Goal: Communication & Community: Answer question/provide support

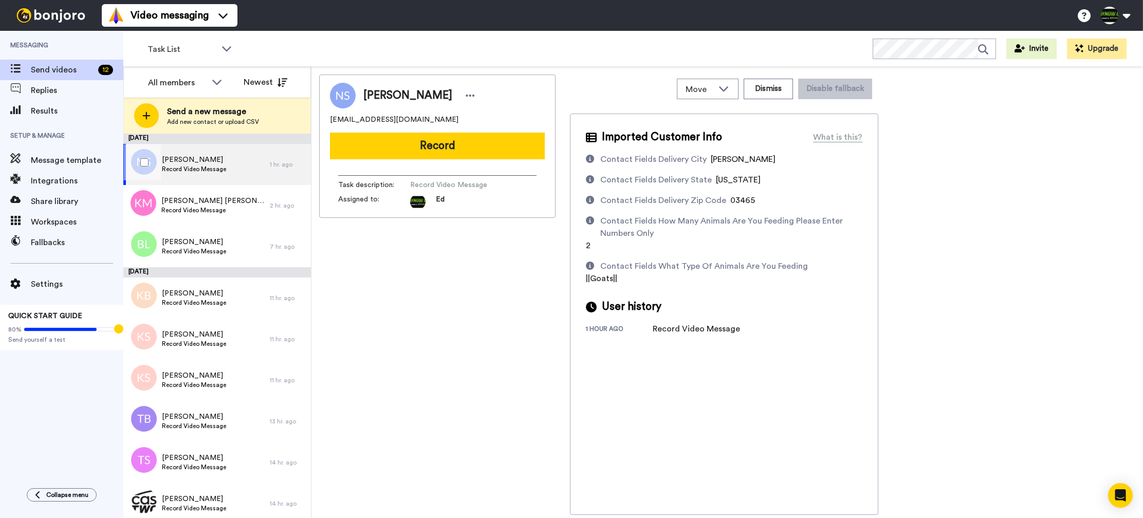
click at [247, 165] on div "[PERSON_NAME] Record Video Message" at bounding box center [196, 164] width 146 height 41
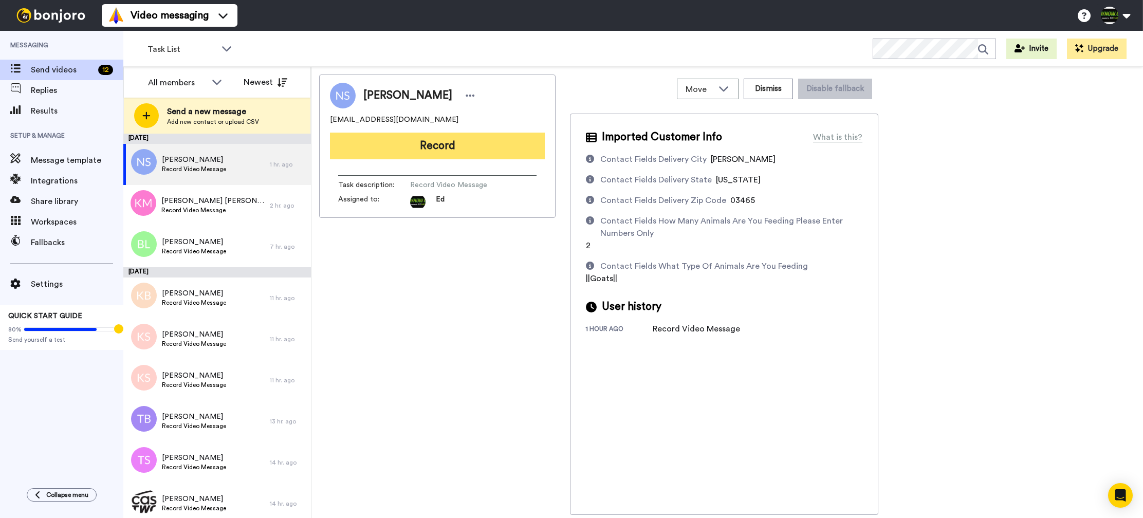
click at [435, 140] on button "Record" at bounding box center [437, 146] width 215 height 27
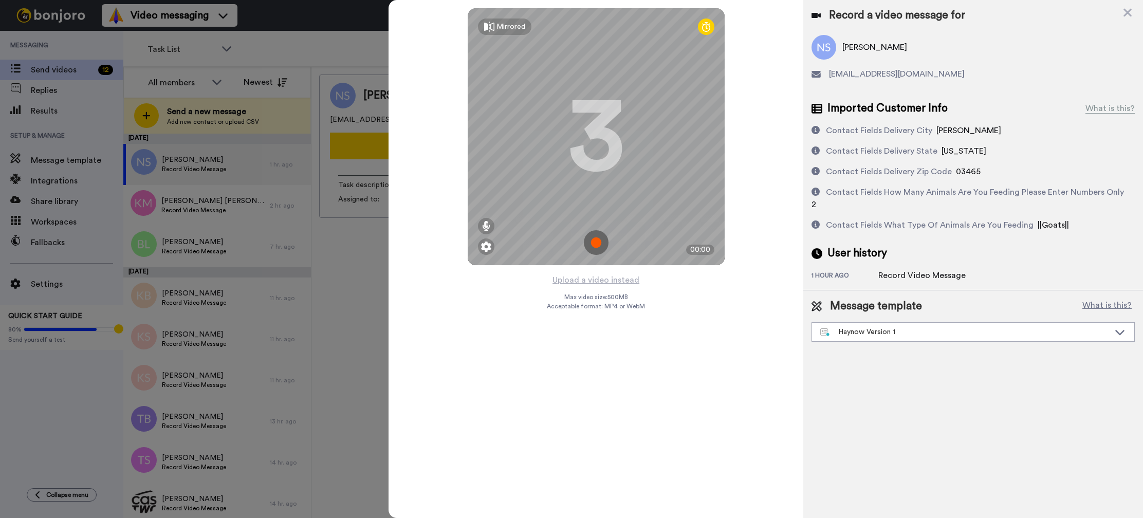
click at [597, 238] on img at bounding box center [596, 242] width 25 height 25
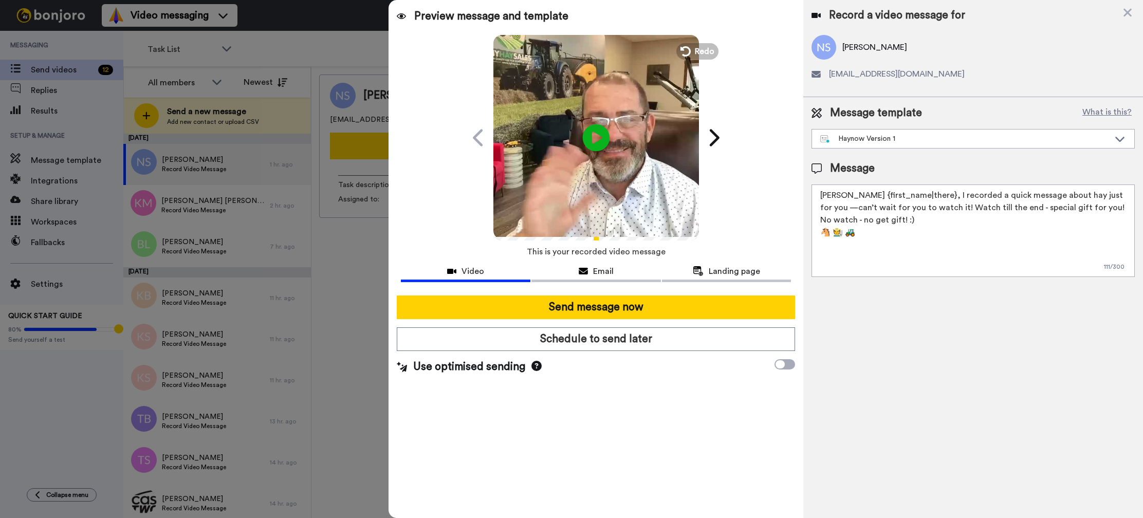
click at [596, 134] on icon "Play/Pause" at bounding box center [596, 137] width 27 height 49
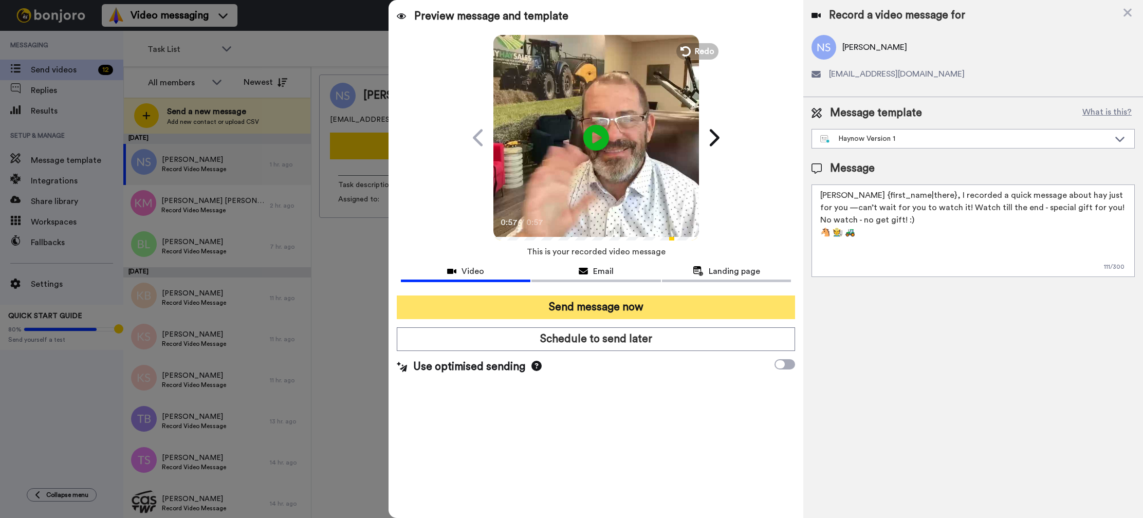
click at [655, 301] on button "Send message now" at bounding box center [596, 307] width 398 height 24
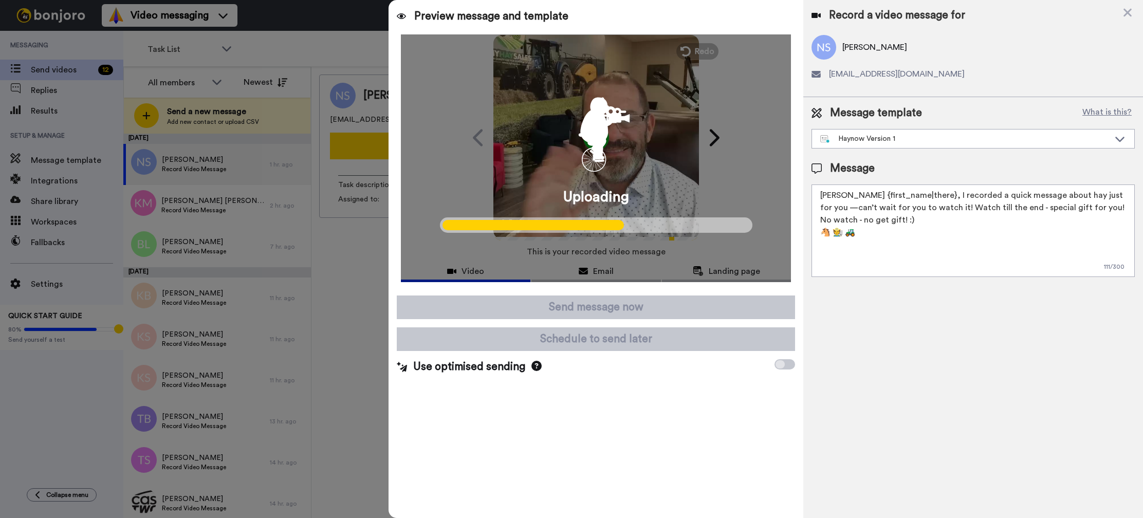
click at [360, 324] on div at bounding box center [571, 259] width 1143 height 518
click at [360, 325] on div at bounding box center [571, 259] width 1143 height 518
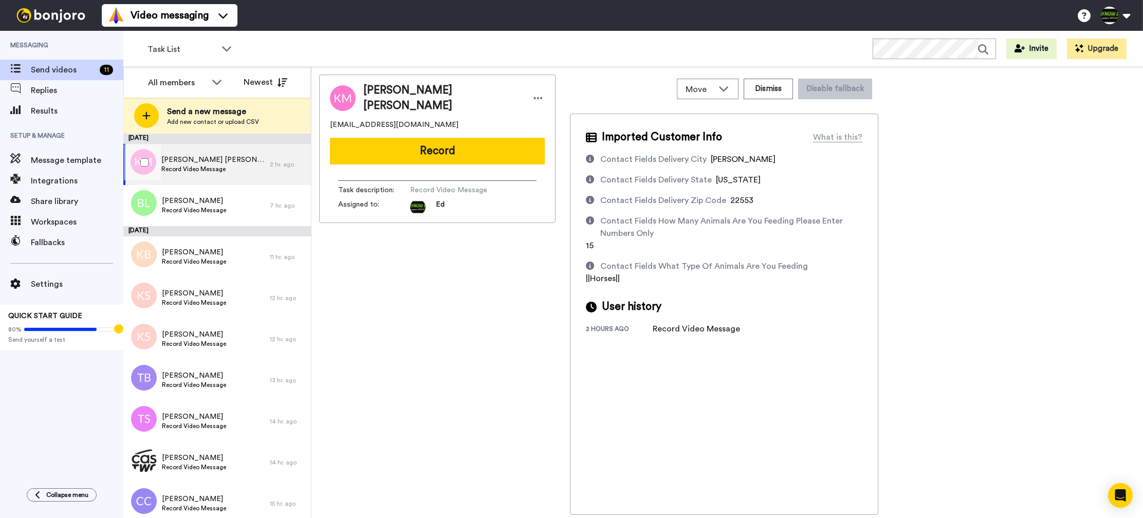
click at [202, 167] on span "Record Video Message" at bounding box center [212, 169] width 103 height 8
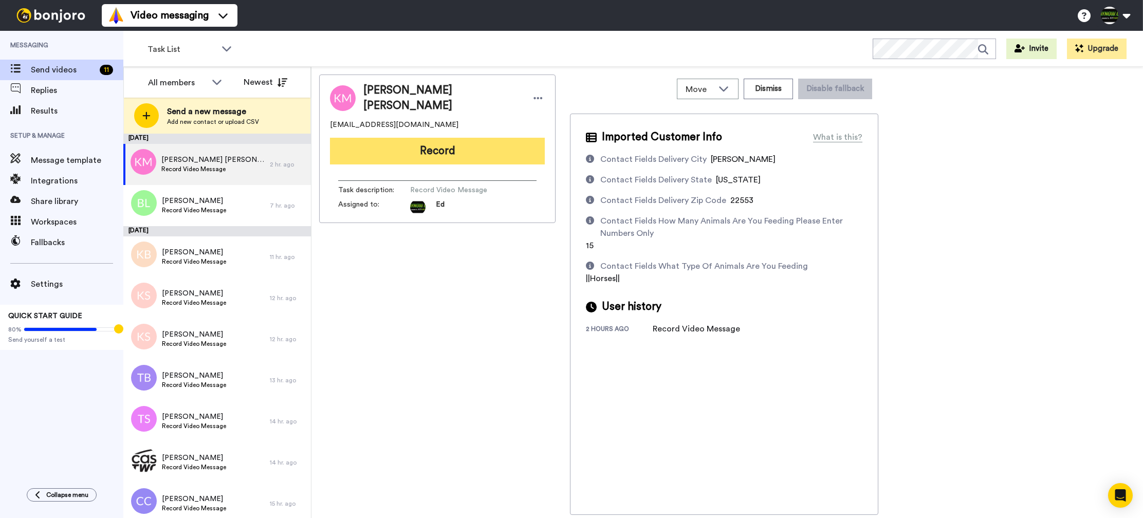
click at [474, 144] on button "Record" at bounding box center [437, 151] width 215 height 27
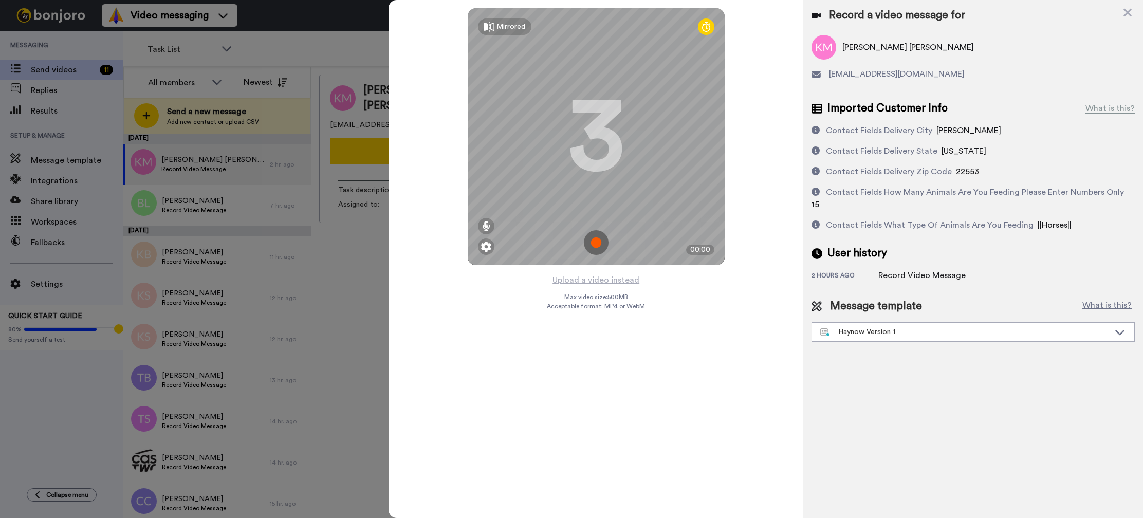
click at [602, 240] on img at bounding box center [596, 242] width 25 height 25
click at [599, 243] on img at bounding box center [596, 242] width 25 height 25
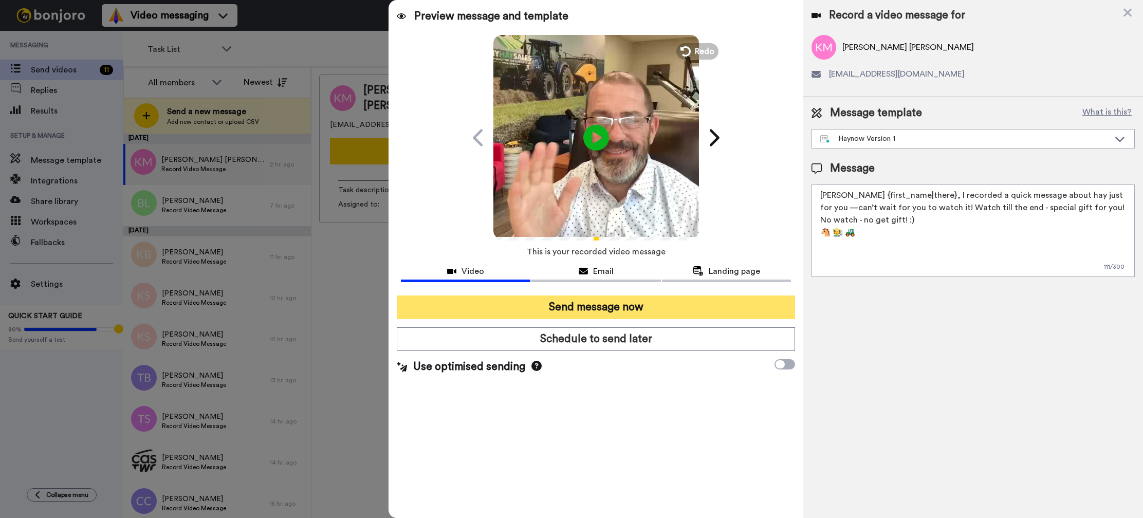
click at [639, 304] on button "Send message now" at bounding box center [596, 307] width 398 height 24
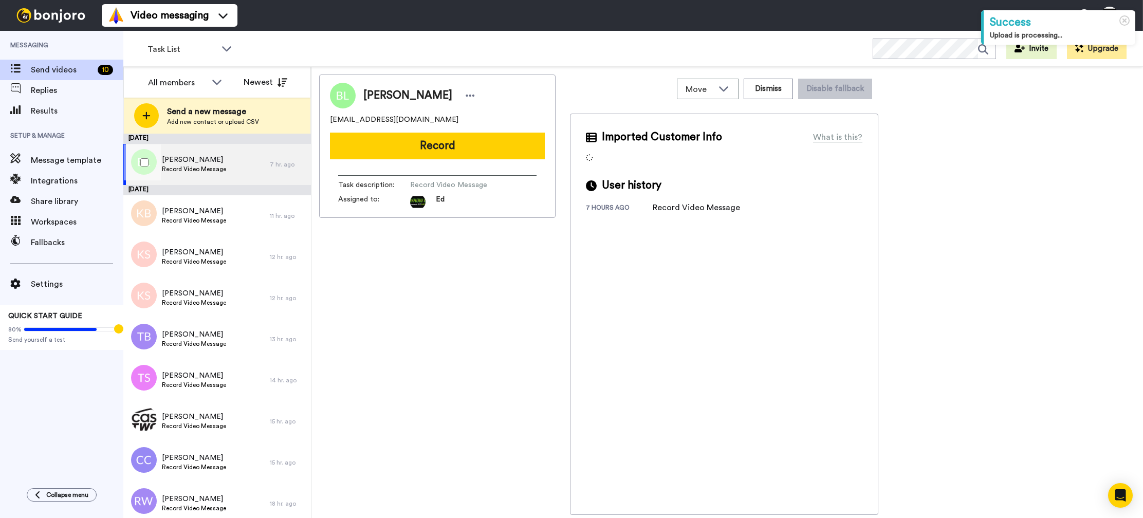
click at [220, 169] on span "Record Video Message" at bounding box center [194, 169] width 64 height 8
click at [225, 168] on span "Record Video Message" at bounding box center [194, 169] width 64 height 8
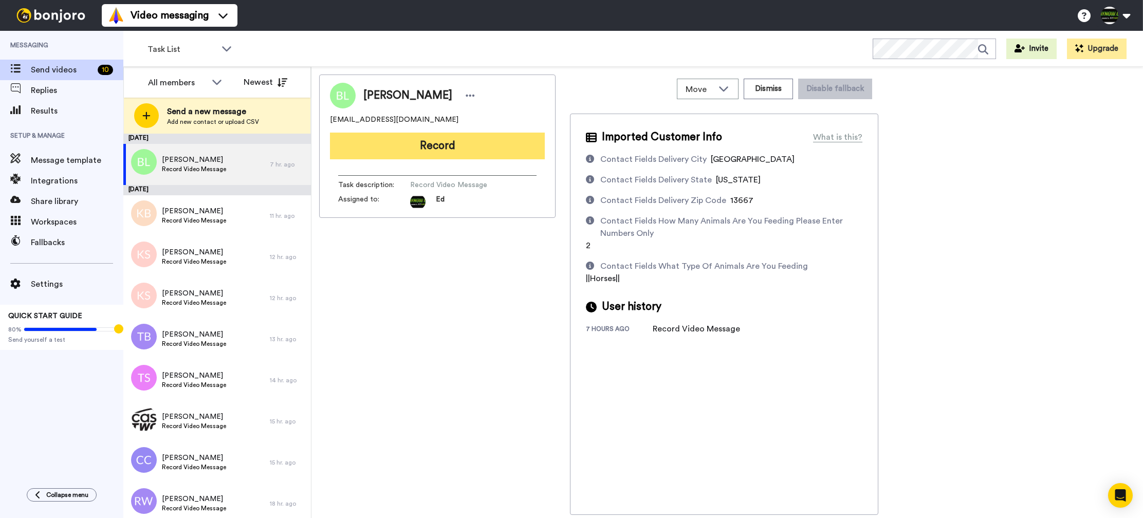
click at [463, 151] on button "Record" at bounding box center [437, 146] width 215 height 27
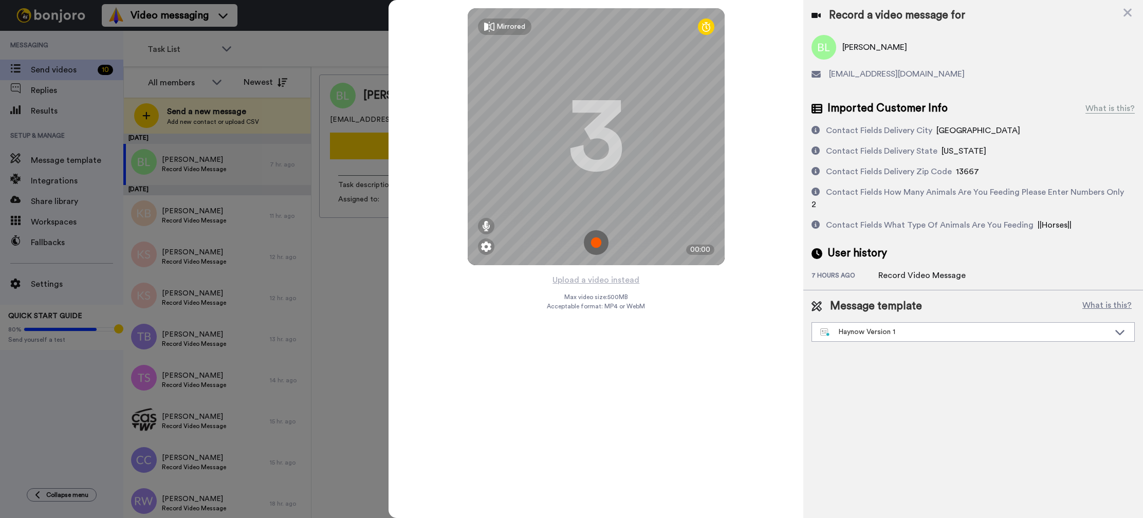
click at [597, 244] on img at bounding box center [596, 242] width 25 height 25
click at [598, 239] on img at bounding box center [596, 242] width 25 height 25
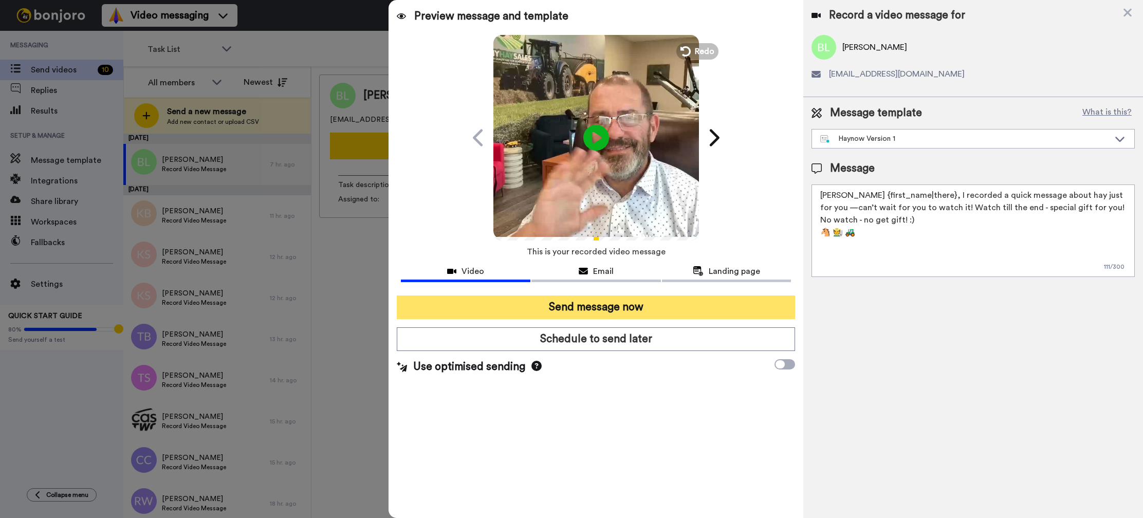
click at [610, 310] on button "Send message now" at bounding box center [596, 307] width 398 height 24
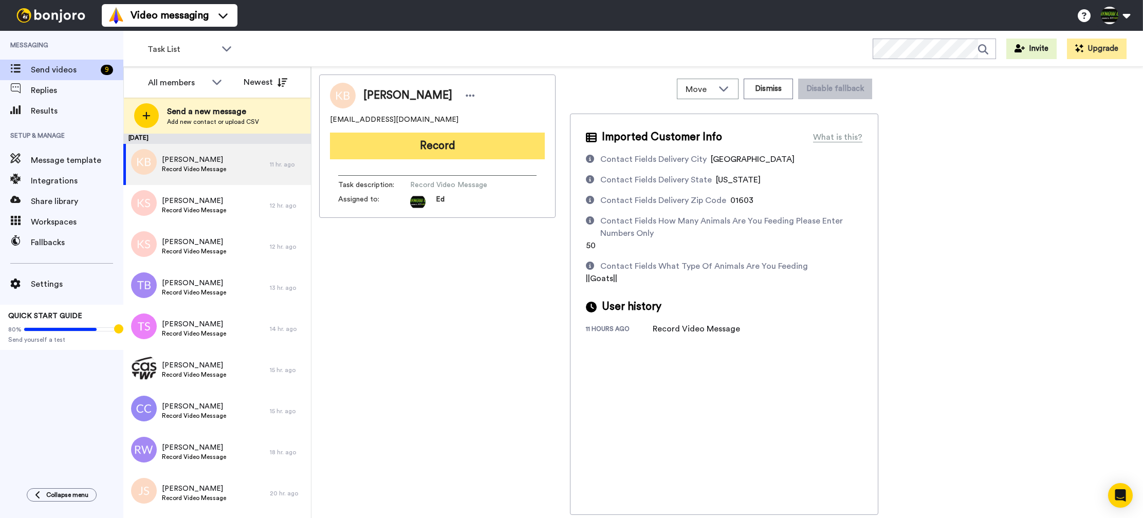
click at [445, 146] on button "Record" at bounding box center [437, 146] width 215 height 27
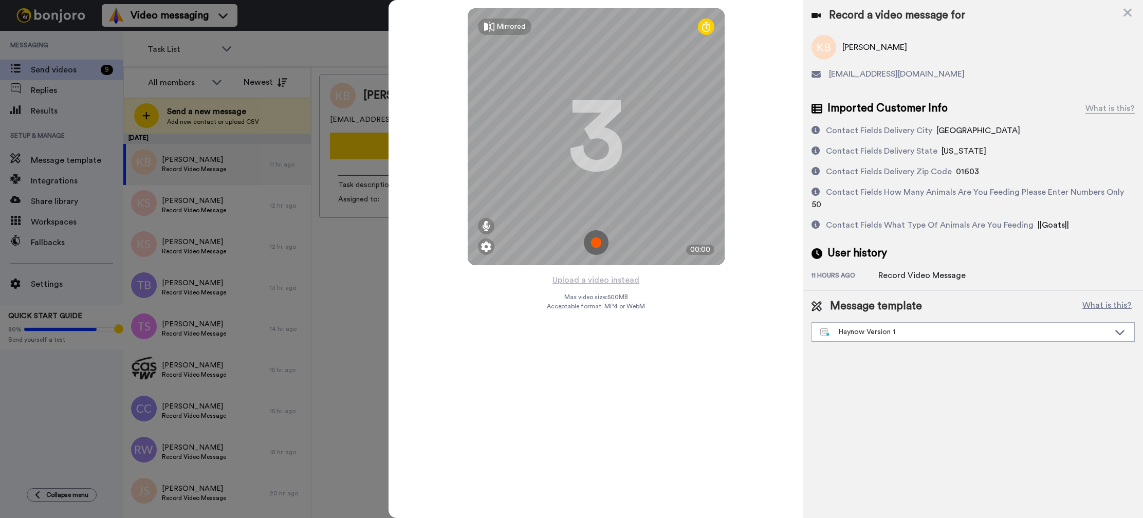
click at [598, 239] on img at bounding box center [596, 242] width 25 height 25
click at [597, 241] on img at bounding box center [596, 242] width 25 height 25
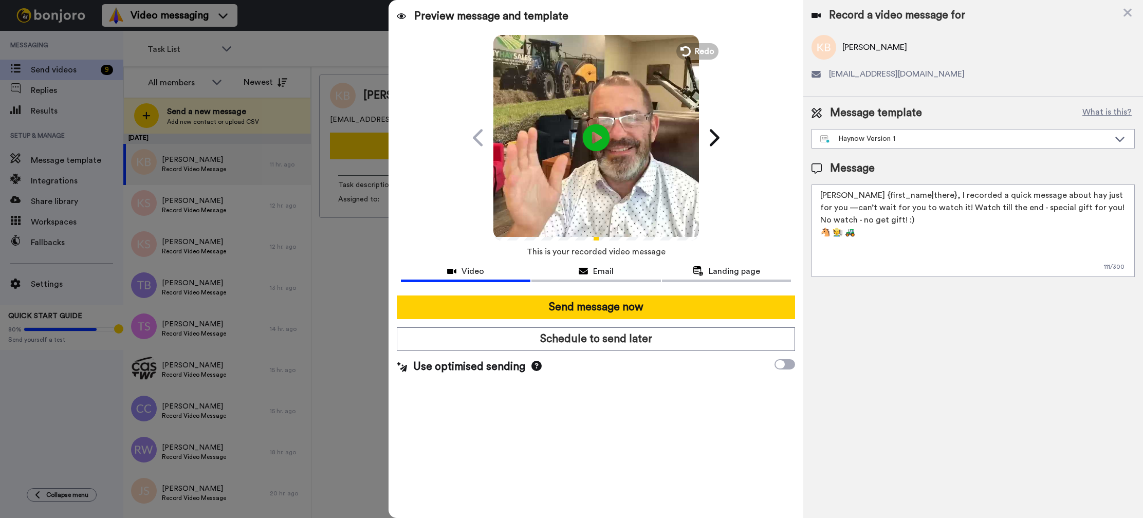
click at [599, 134] on icon at bounding box center [596, 137] width 27 height 27
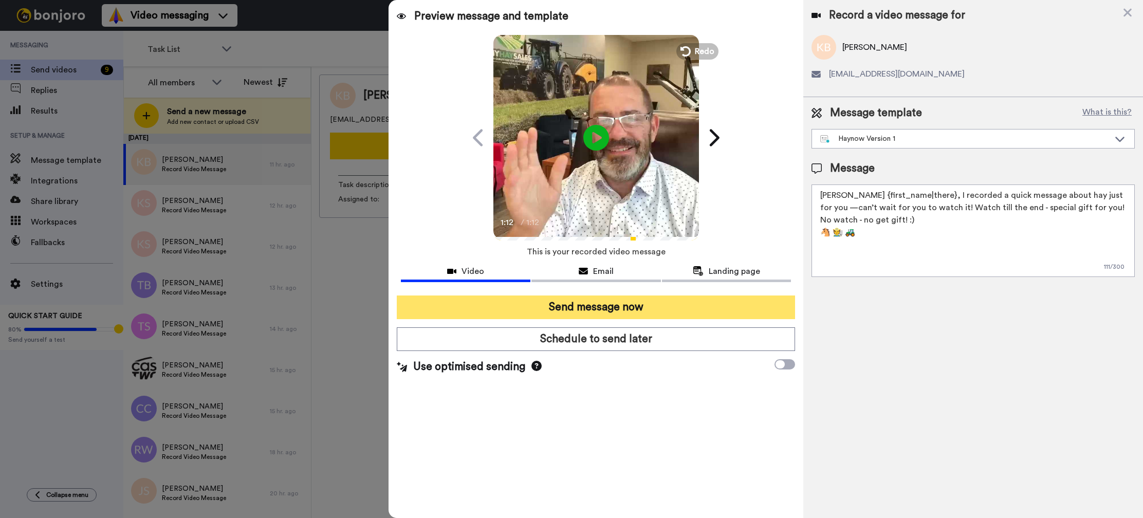
click at [597, 305] on button "Send message now" at bounding box center [596, 307] width 398 height 24
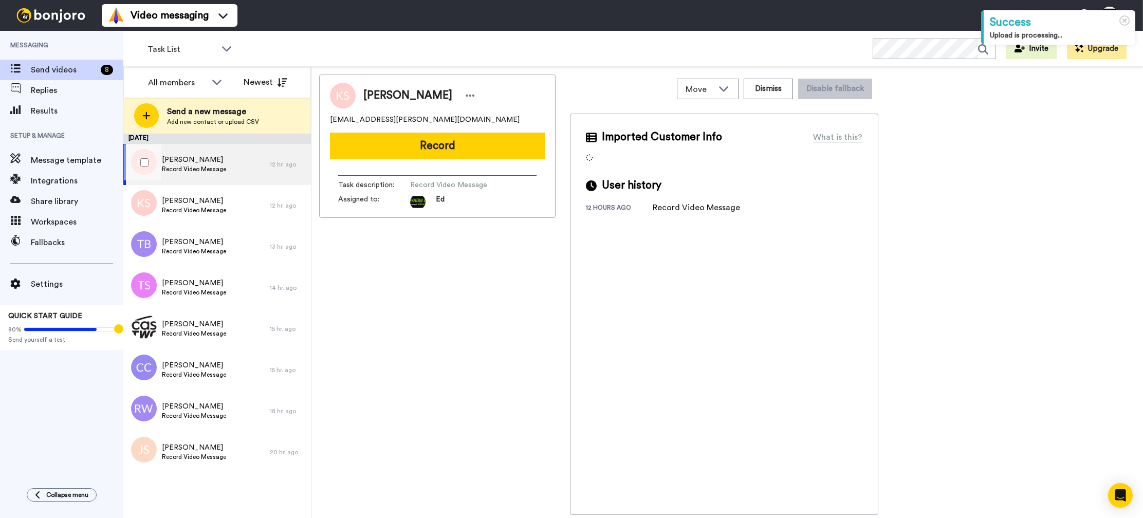
click at [229, 167] on div "Kelsea Shampang Record Video Message" at bounding box center [196, 164] width 146 height 41
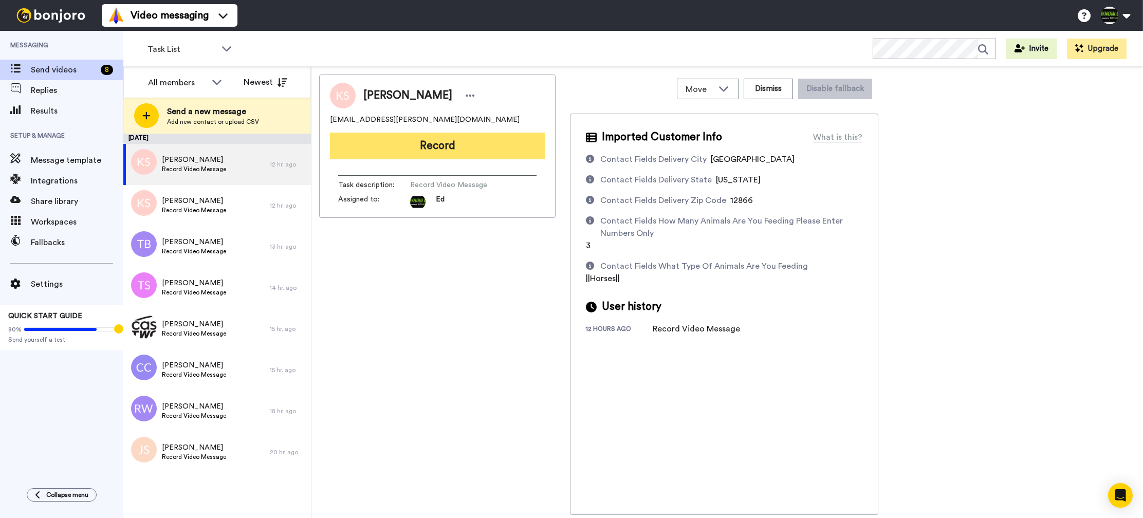
click at [450, 146] on button "Record" at bounding box center [437, 146] width 215 height 27
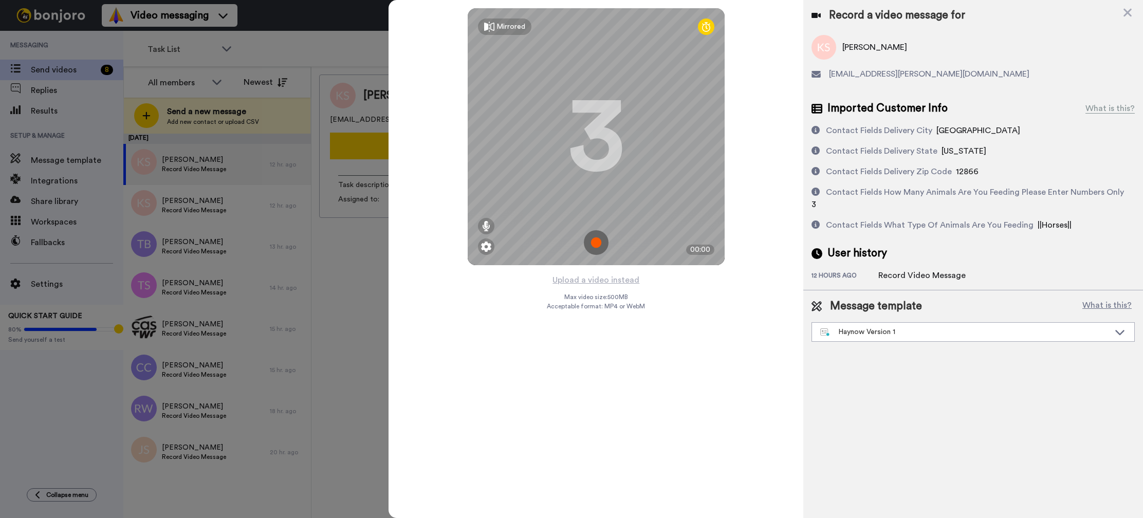
click at [600, 246] on img at bounding box center [596, 242] width 25 height 25
click at [599, 243] on img at bounding box center [596, 242] width 25 height 25
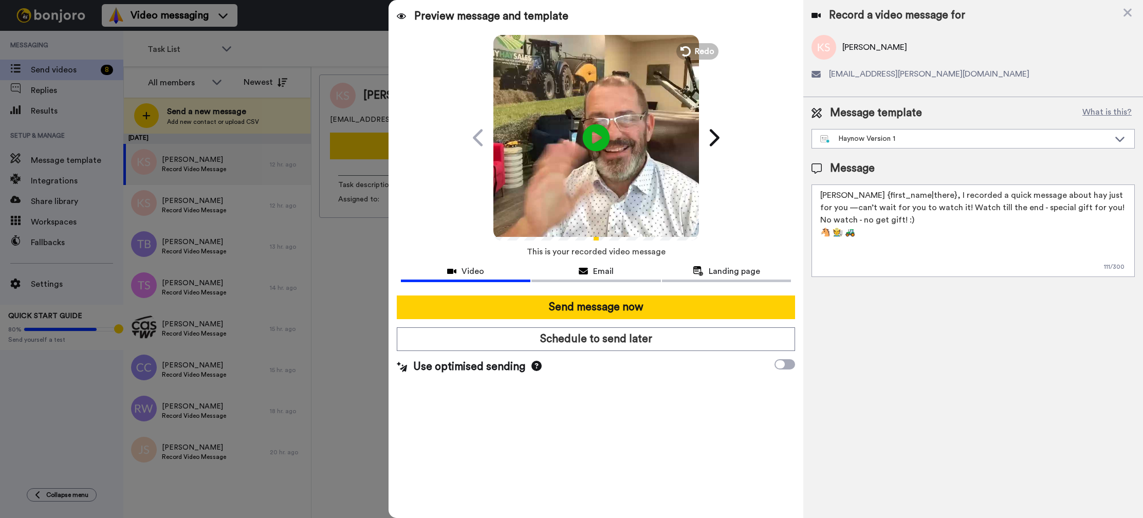
click at [597, 141] on icon at bounding box center [596, 137] width 27 height 27
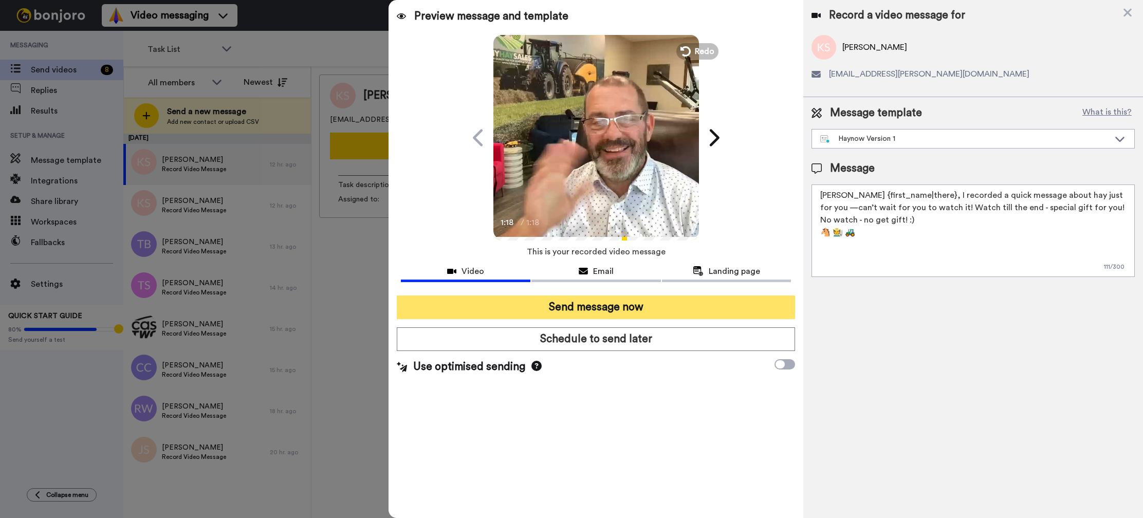
click at [579, 305] on button "Send message now" at bounding box center [596, 307] width 398 height 24
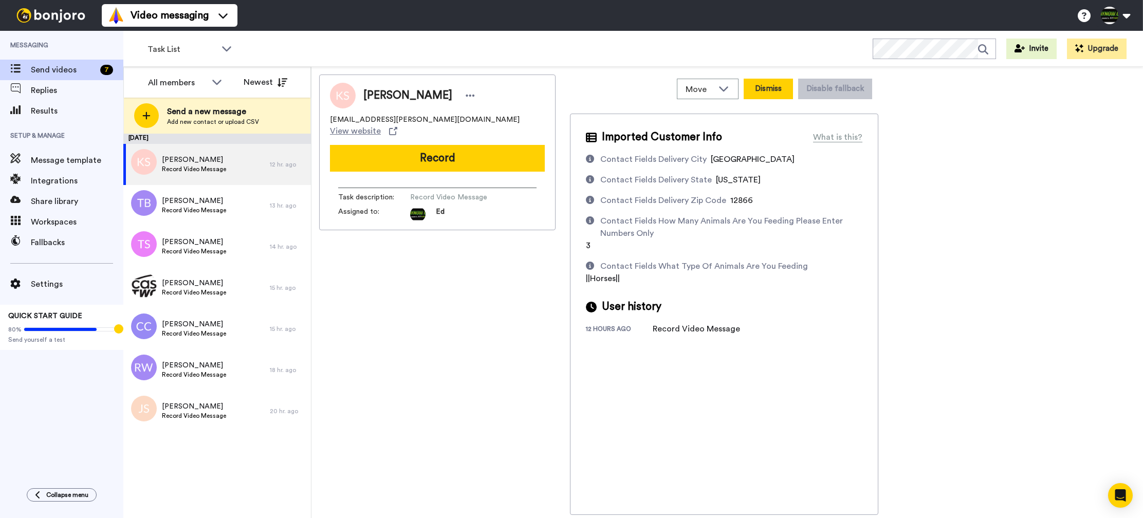
click at [780, 93] on button "Dismiss" at bounding box center [768, 89] width 49 height 21
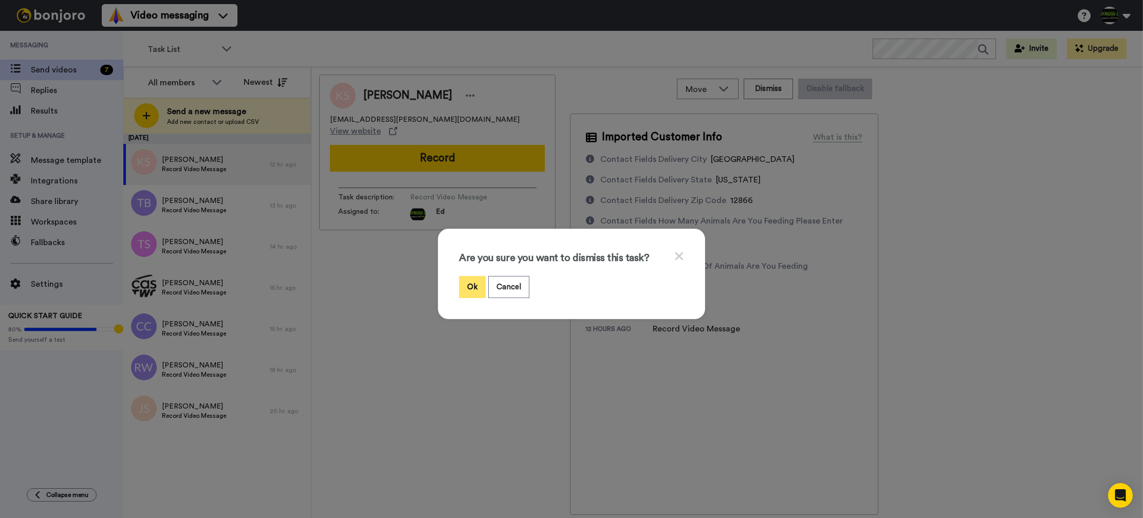
click at [477, 279] on button "Ok" at bounding box center [472, 287] width 27 height 22
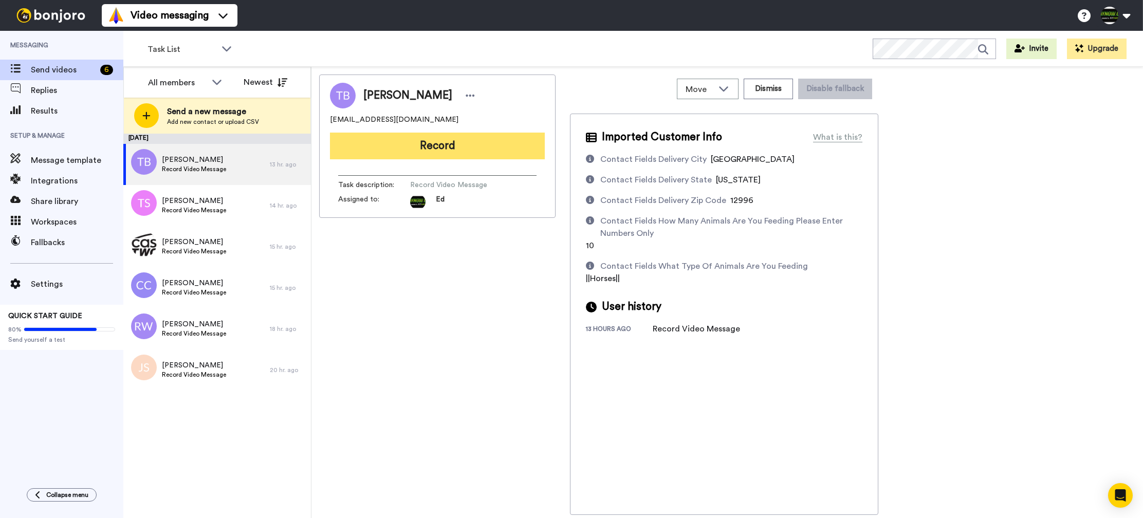
click at [462, 146] on button "Record" at bounding box center [437, 146] width 215 height 27
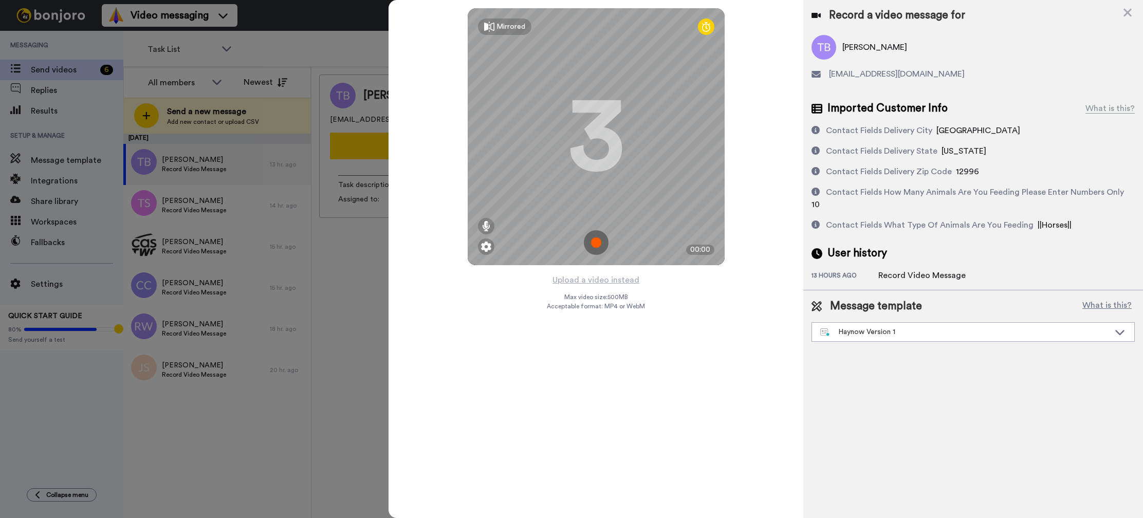
click at [589, 242] on img at bounding box center [596, 242] width 25 height 25
click at [596, 240] on img at bounding box center [596, 242] width 25 height 25
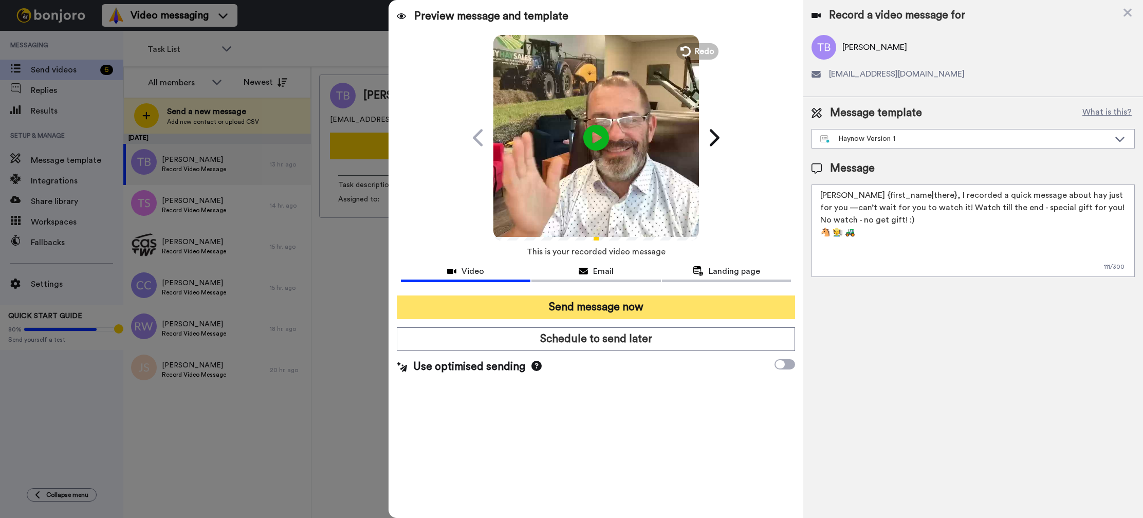
click at [617, 306] on button "Send message now" at bounding box center [596, 307] width 398 height 24
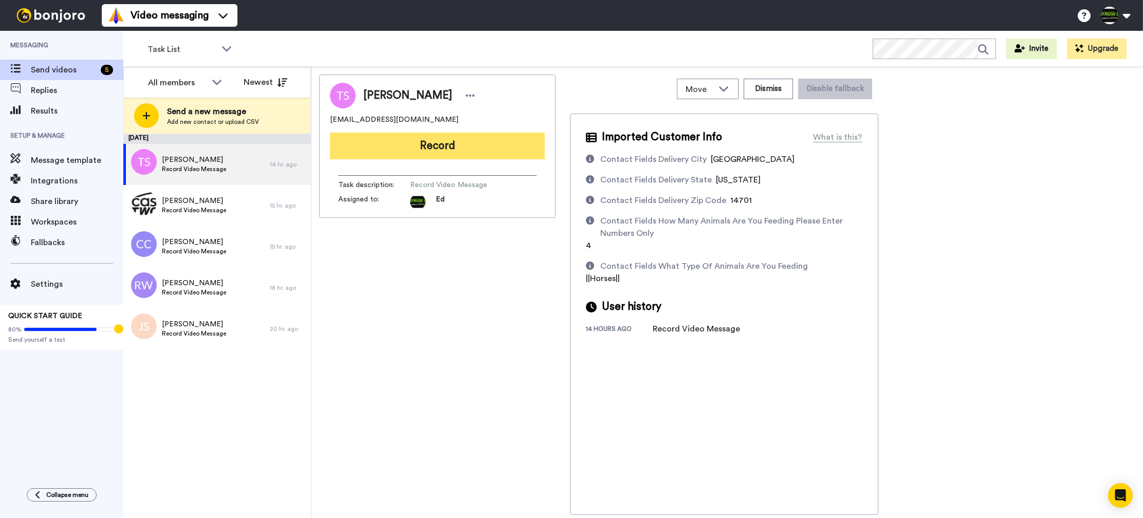
click at [411, 144] on button "Record" at bounding box center [437, 146] width 215 height 27
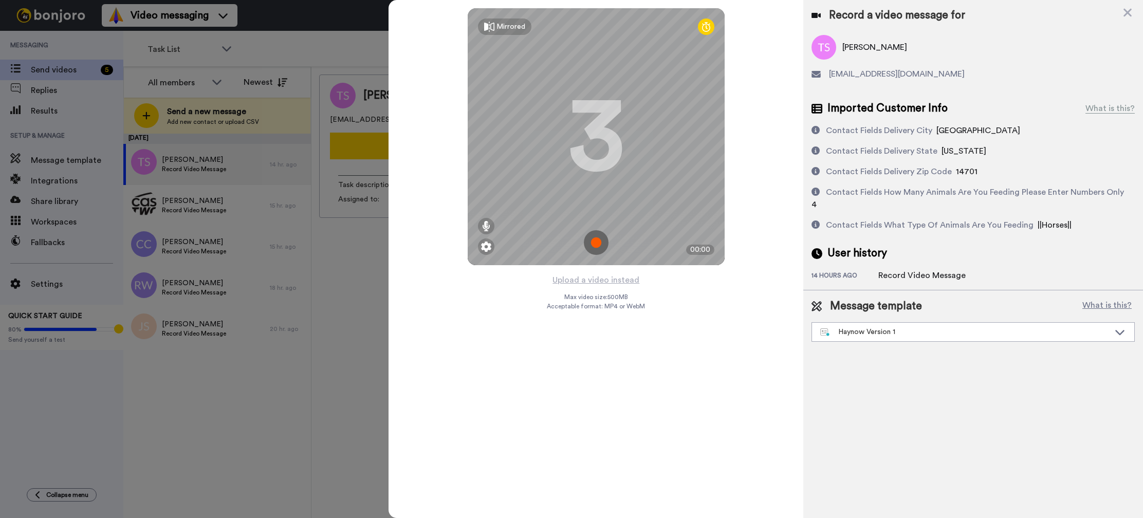
click at [599, 240] on img at bounding box center [596, 242] width 25 height 25
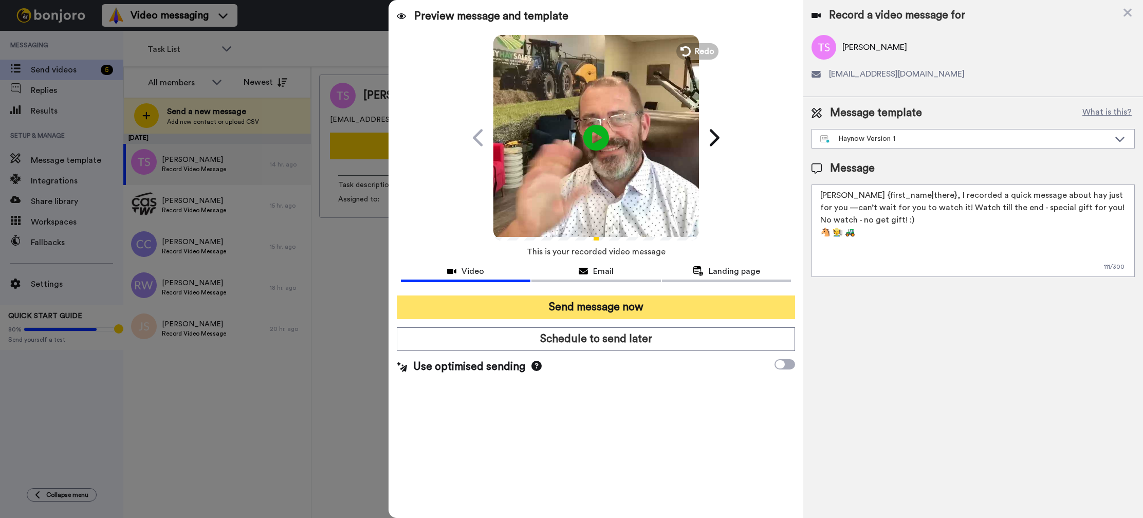
click at [604, 307] on button "Send message now" at bounding box center [596, 307] width 398 height 24
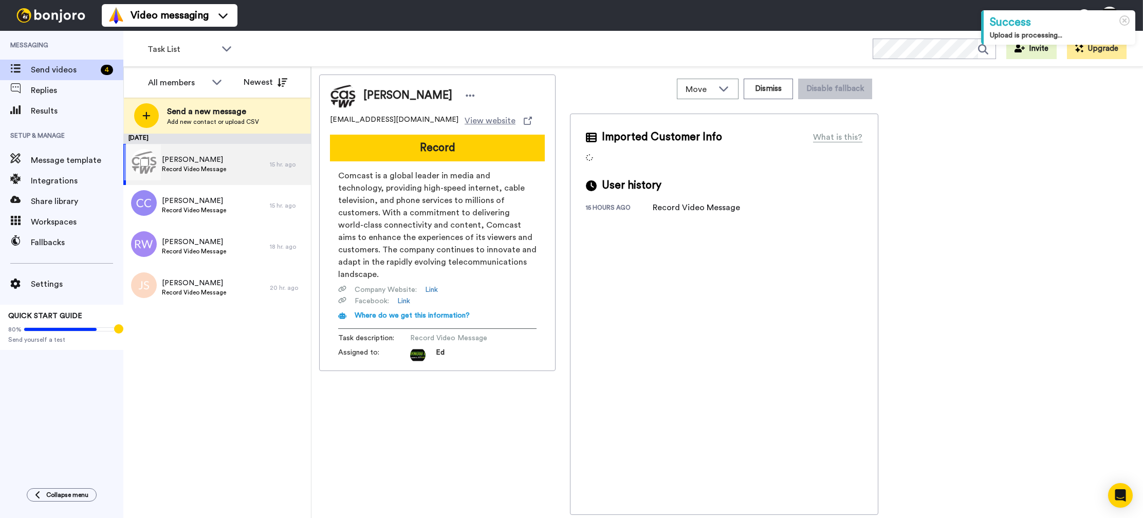
click at [218, 165] on span "Record Video Message" at bounding box center [194, 169] width 64 height 8
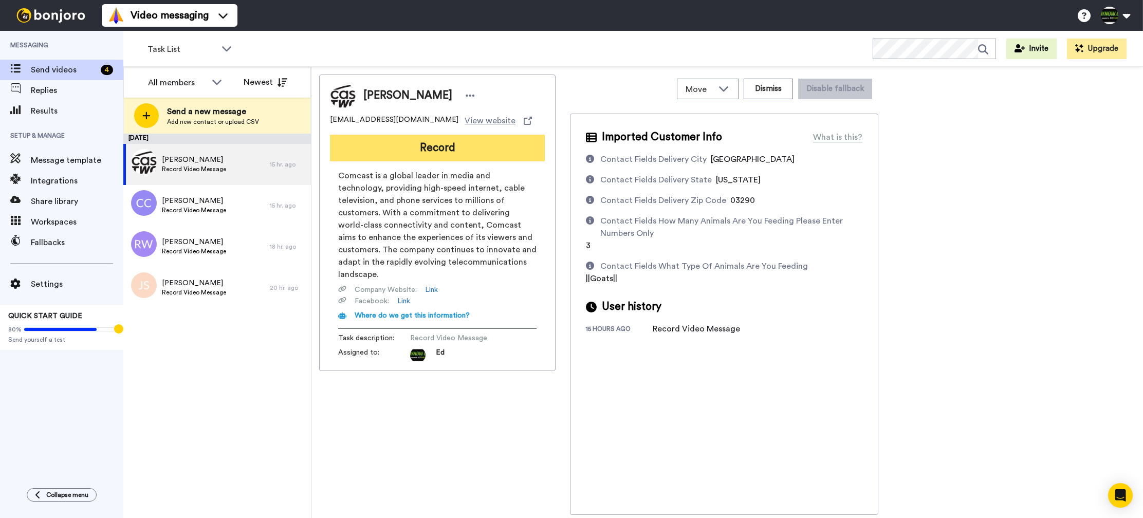
click at [428, 145] on button "Record" at bounding box center [437, 148] width 215 height 27
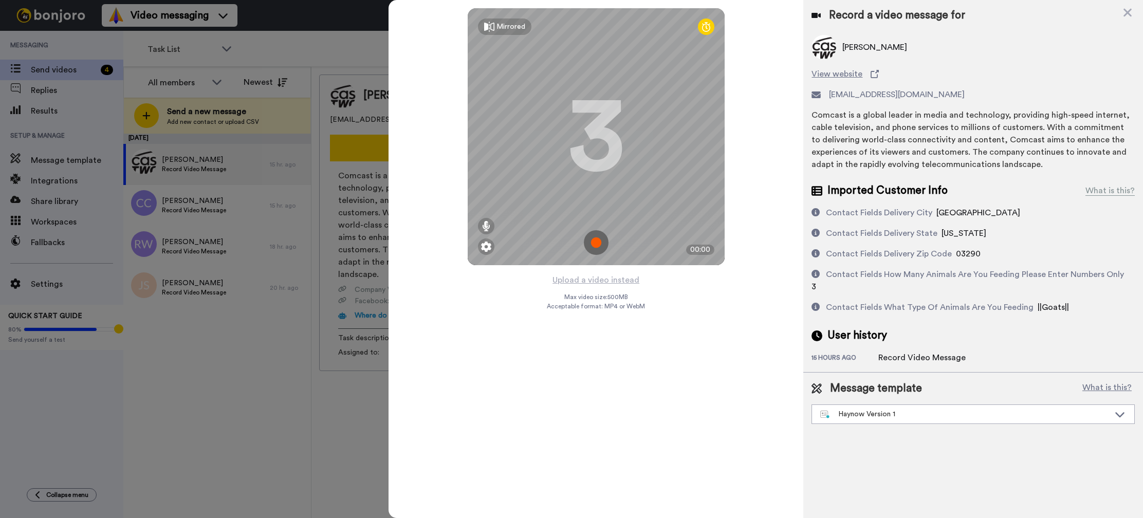
click at [598, 243] on img at bounding box center [596, 242] width 25 height 25
click at [599, 244] on img at bounding box center [596, 242] width 25 height 25
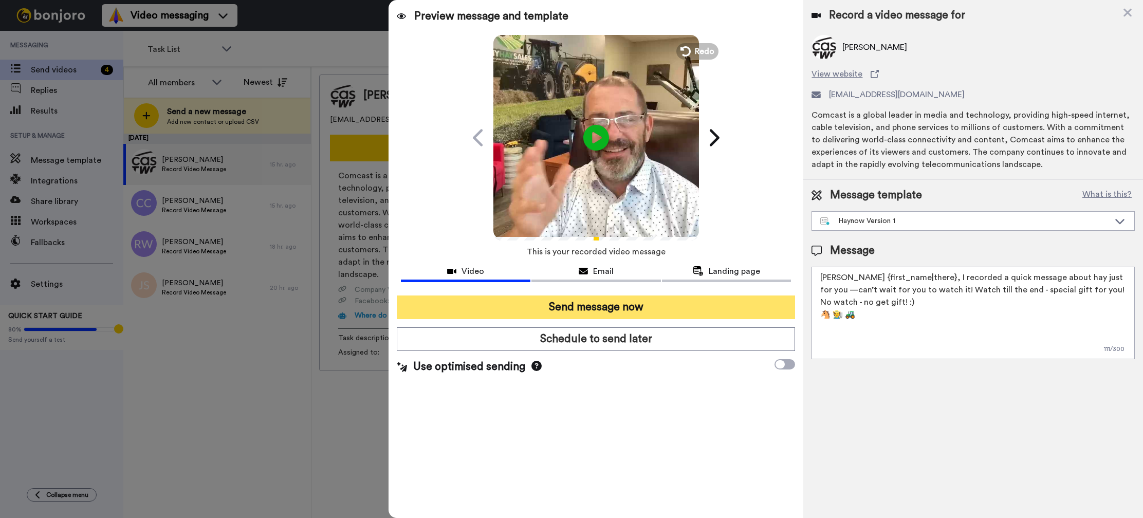
click at [624, 311] on button "Send message now" at bounding box center [596, 307] width 398 height 24
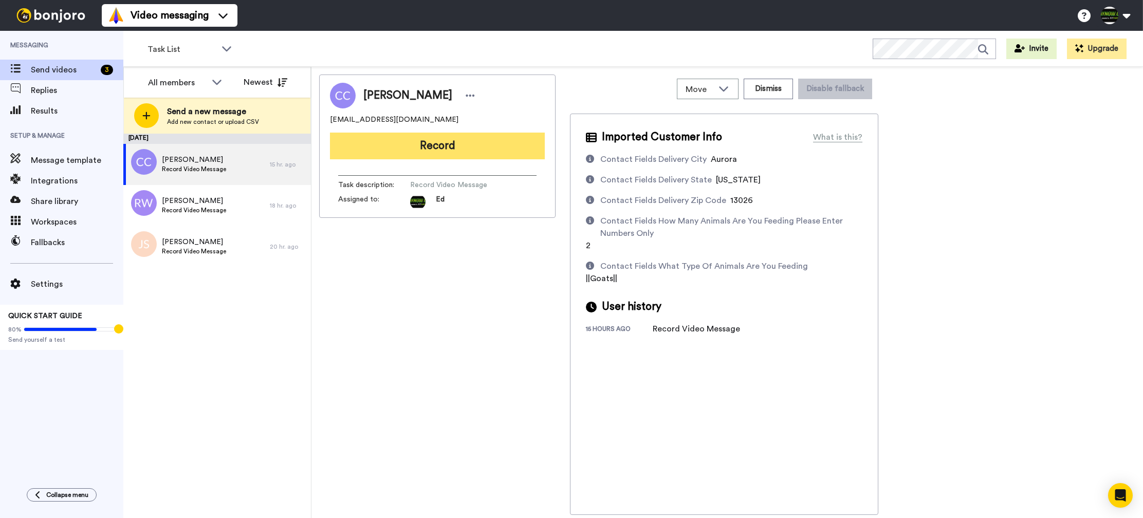
click at [469, 154] on button "Record" at bounding box center [437, 146] width 215 height 27
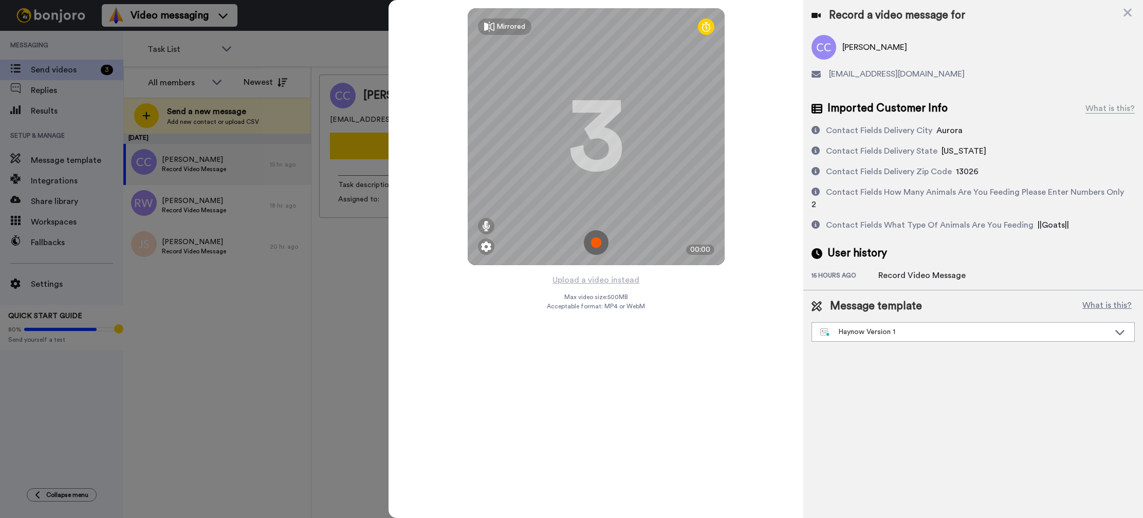
click at [600, 243] on img at bounding box center [596, 242] width 25 height 25
click at [598, 244] on img at bounding box center [596, 242] width 25 height 25
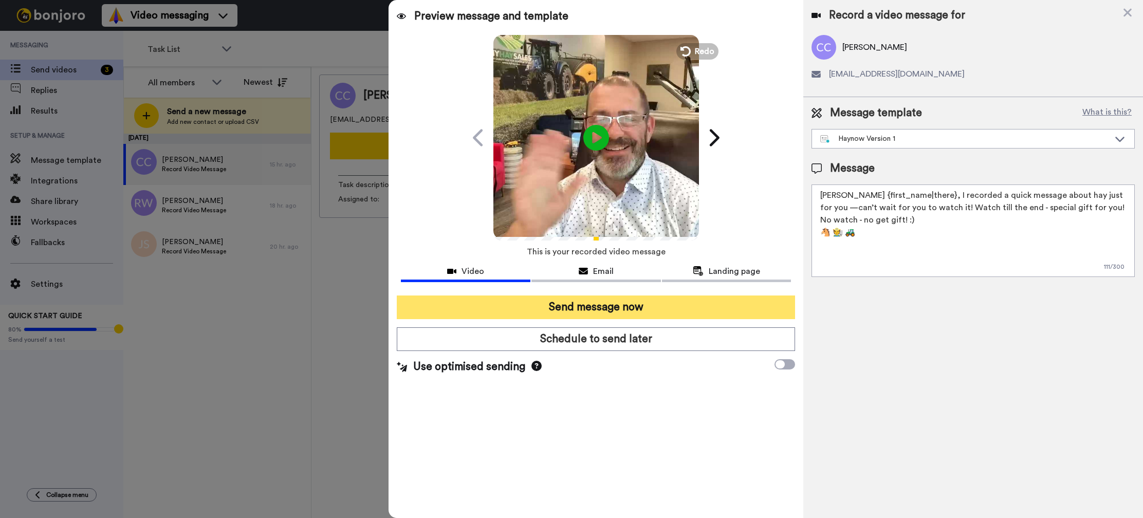
click at [634, 308] on button "Send message now" at bounding box center [596, 307] width 398 height 24
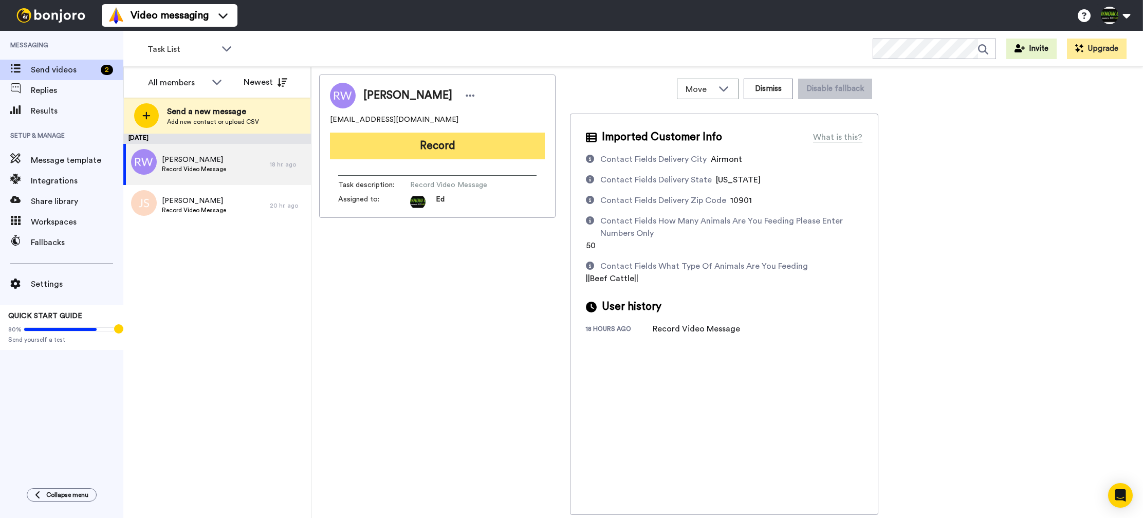
click at [453, 145] on button "Record" at bounding box center [437, 146] width 215 height 27
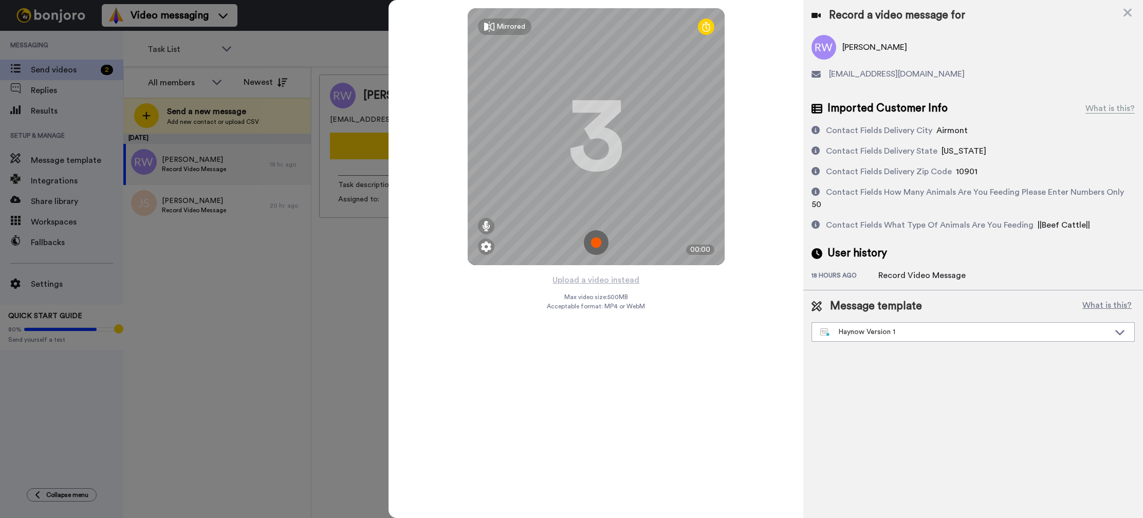
click at [599, 244] on img at bounding box center [596, 242] width 25 height 25
click at [596, 242] on img at bounding box center [596, 242] width 25 height 25
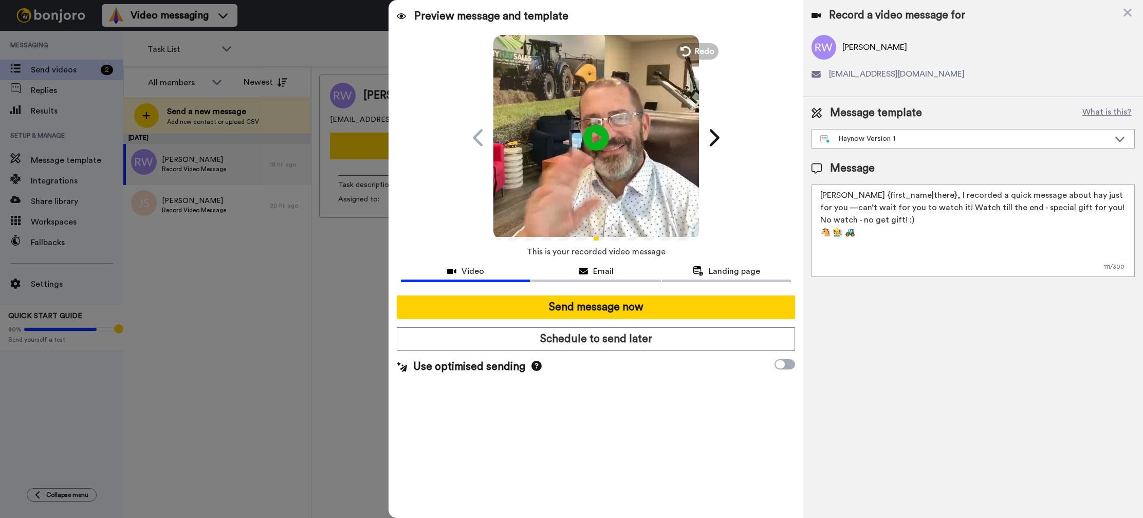
click at [926, 218] on textarea "[PERSON_NAME] {first_name|there}, I recorded a quick message about hay just for…" at bounding box center [972, 230] width 323 height 93
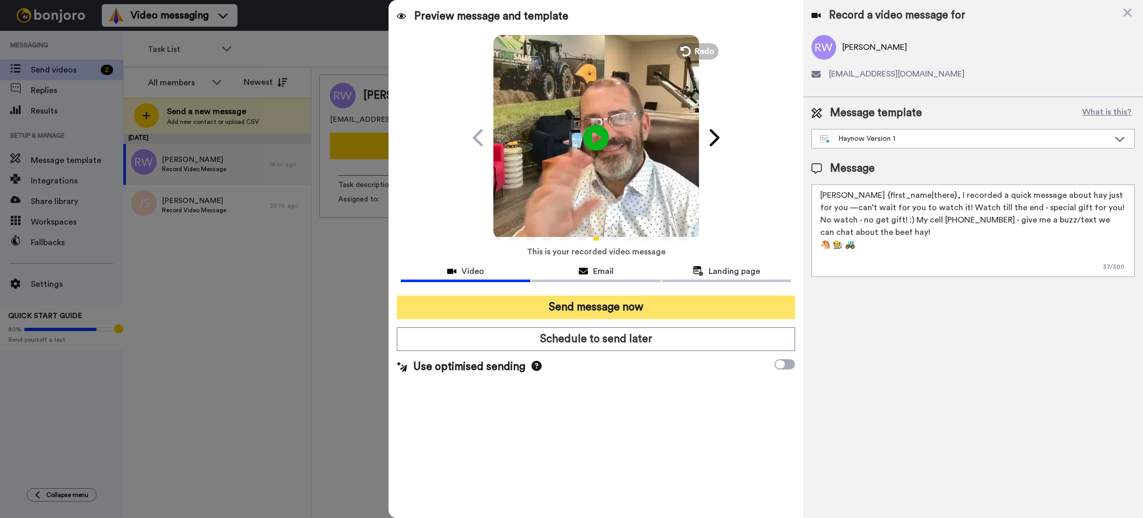
type textarea "Hay {first_name|there}, I recorded a quick message about hay just for you —can’…"
click at [662, 302] on button "Send message now" at bounding box center [596, 307] width 398 height 24
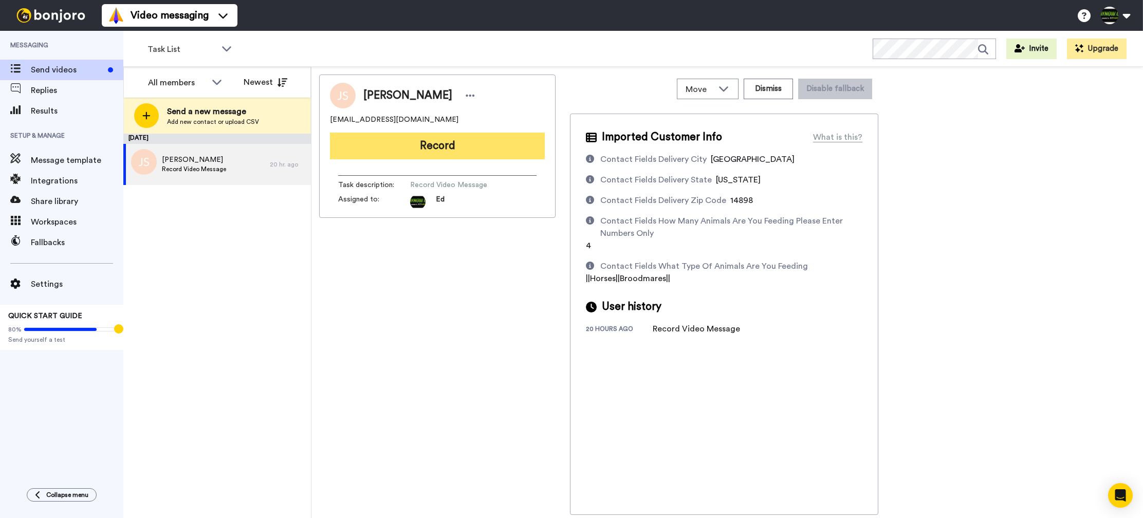
click at [462, 143] on button "Record" at bounding box center [437, 146] width 215 height 27
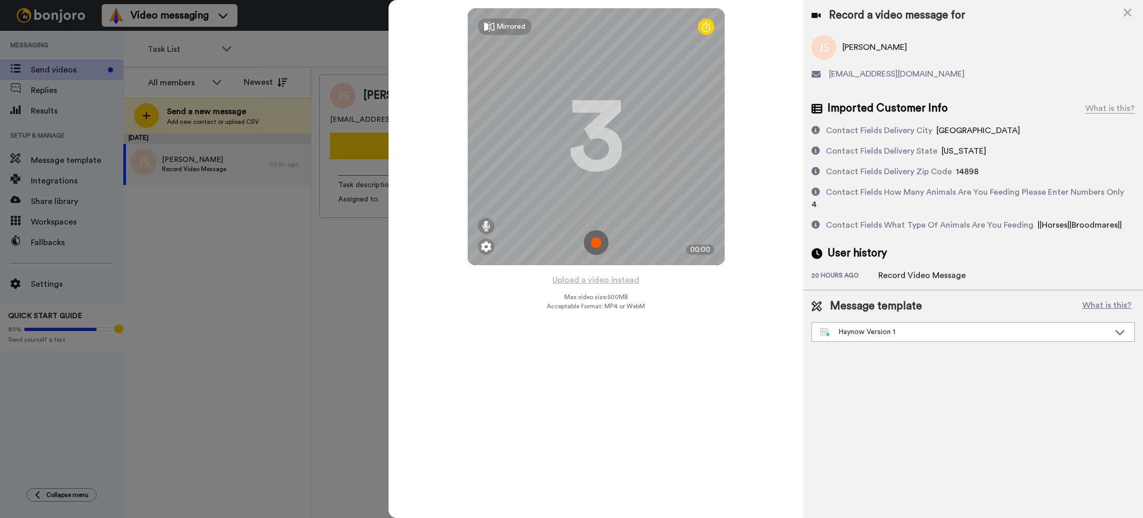
click at [593, 241] on img at bounding box center [596, 242] width 25 height 25
click at [596, 241] on img at bounding box center [596, 242] width 25 height 25
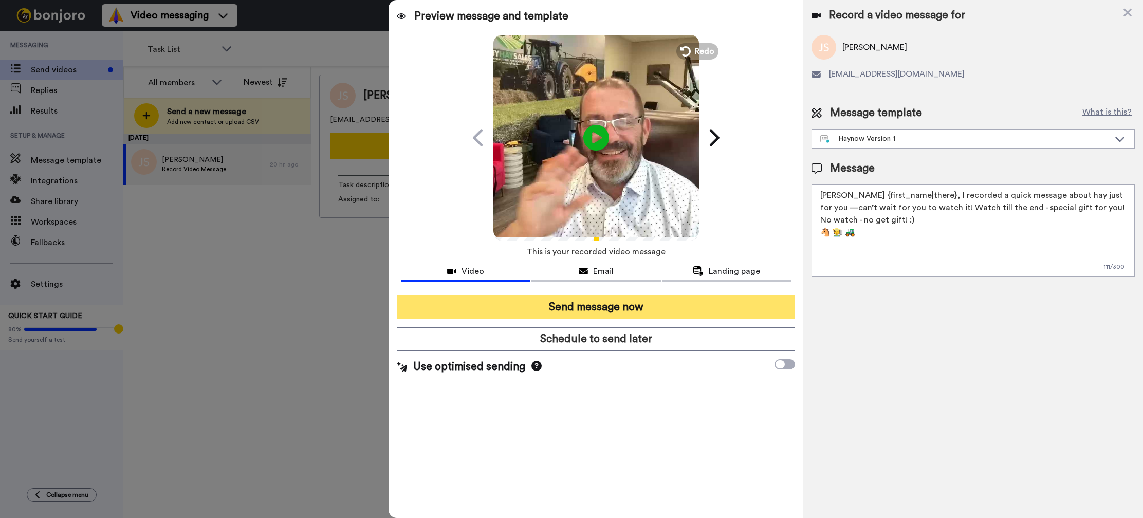
click at [643, 306] on button "Send message now" at bounding box center [596, 307] width 398 height 24
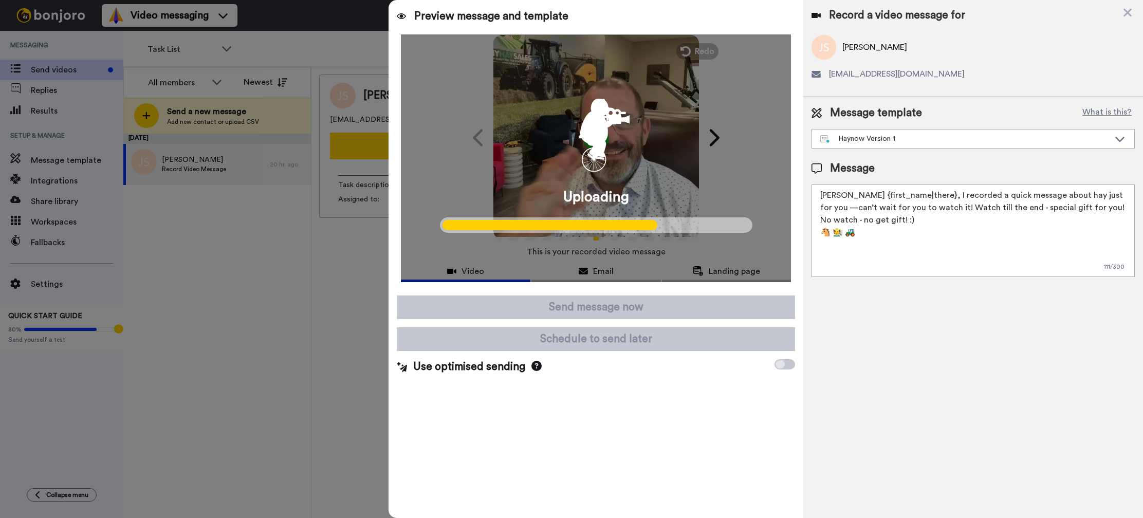
click at [534, 367] on icon at bounding box center [536, 366] width 10 height 10
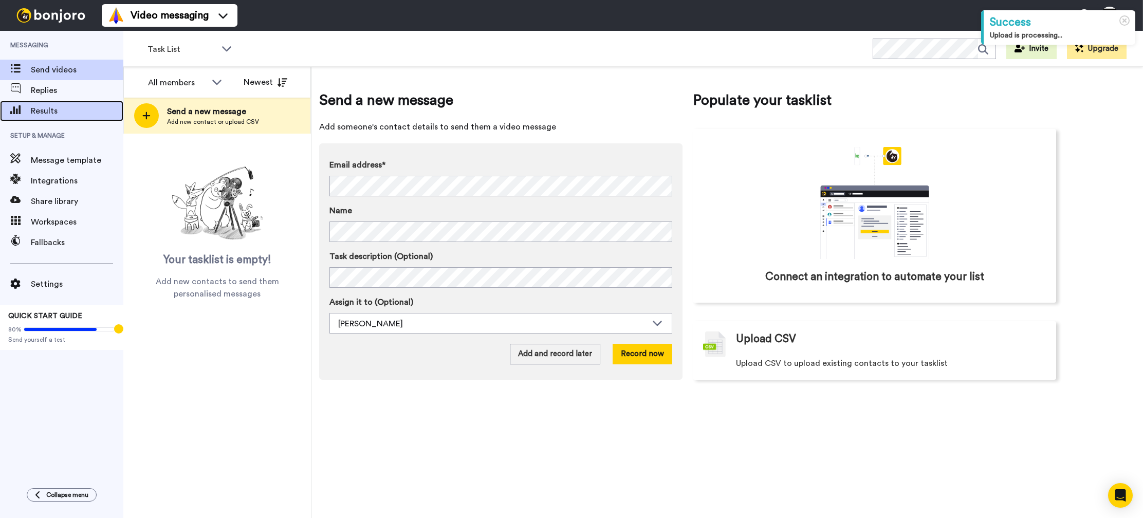
click at [65, 105] on span "Results" at bounding box center [77, 111] width 93 height 12
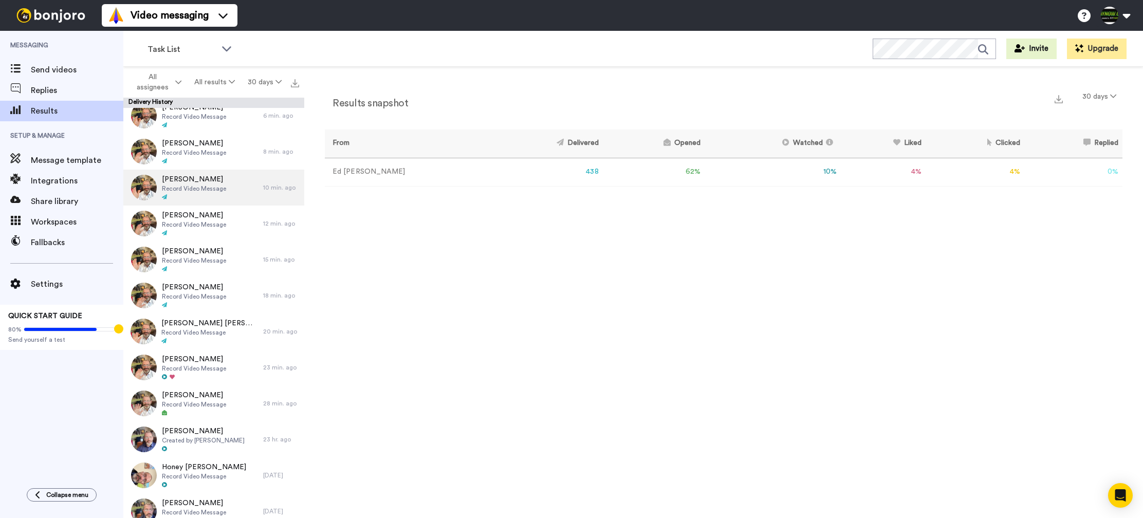
scroll to position [124, 0]
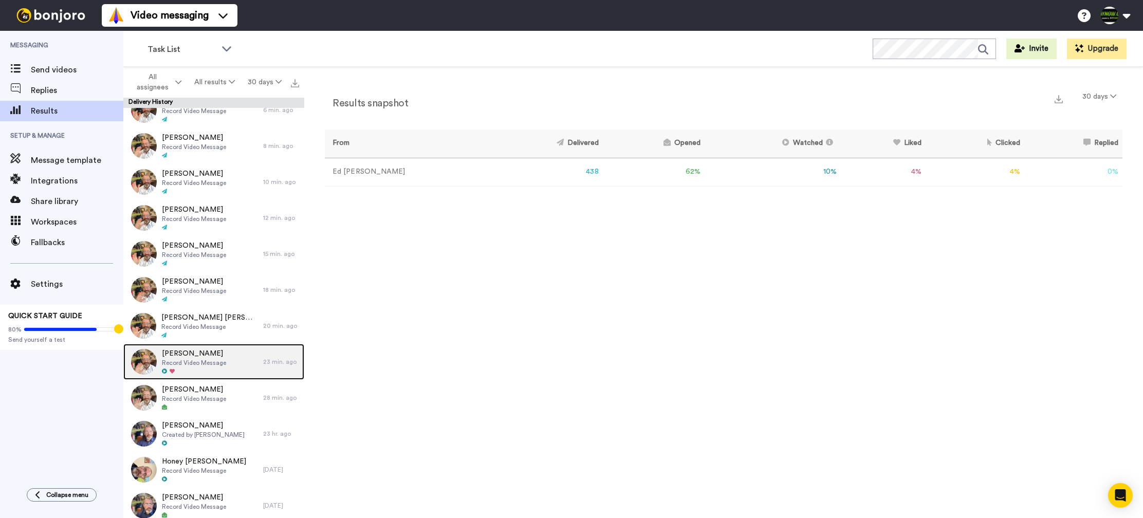
click at [236, 356] on div "Nicole Smith Record Video Message" at bounding box center [193, 362] width 140 height 36
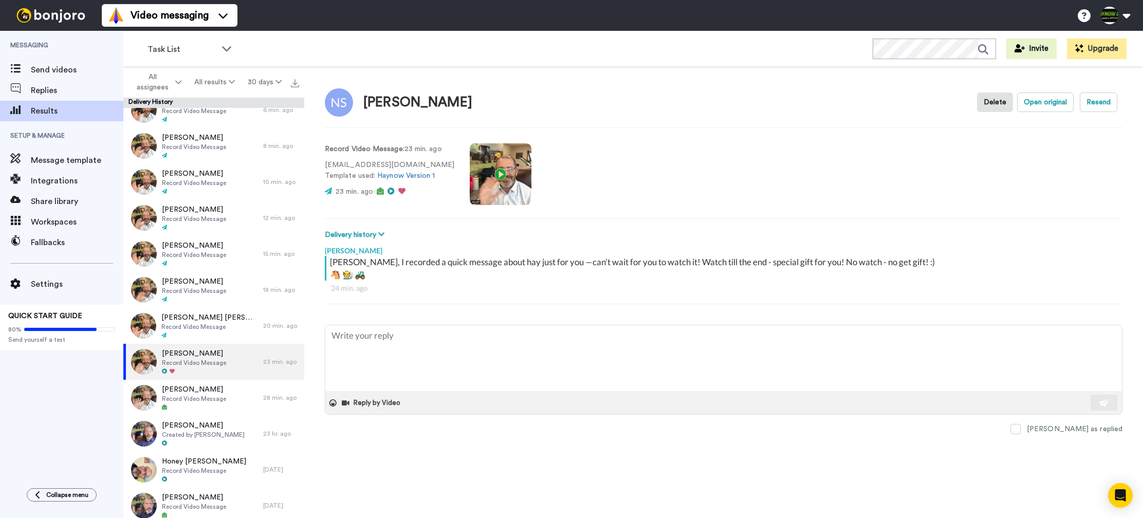
click at [489, 171] on video at bounding box center [501, 174] width 62 height 62
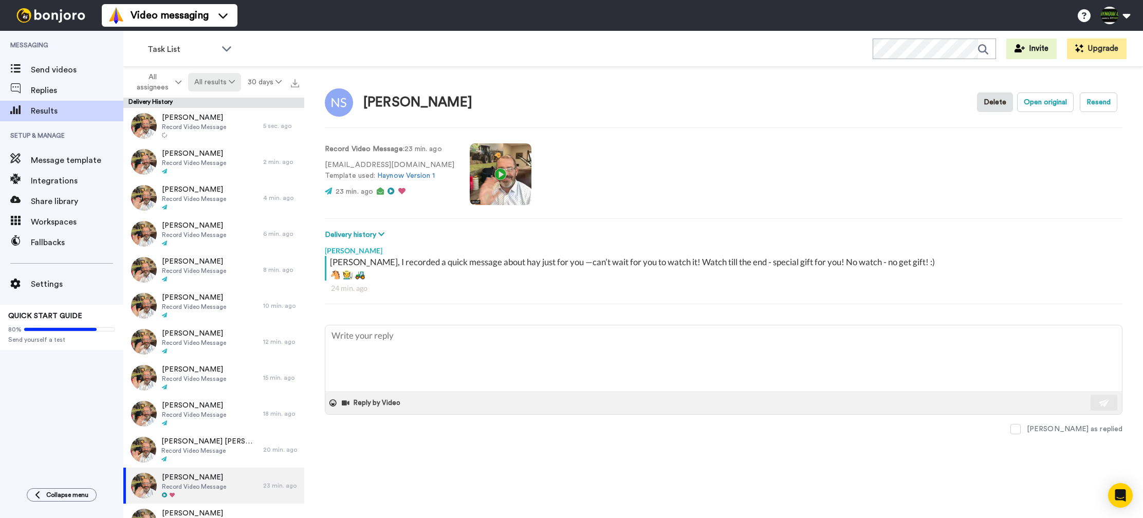
click at [229, 85] on icon at bounding box center [232, 81] width 6 height 7
click at [274, 81] on button "30 days" at bounding box center [264, 82] width 47 height 19
click at [307, 62] on div "Task List WORKSPACES View all All Default Task List Prospecting Carolinas + Add…" at bounding box center [633, 49] width 1020 height 36
click at [54, 88] on span "Replies" at bounding box center [77, 90] width 93 height 12
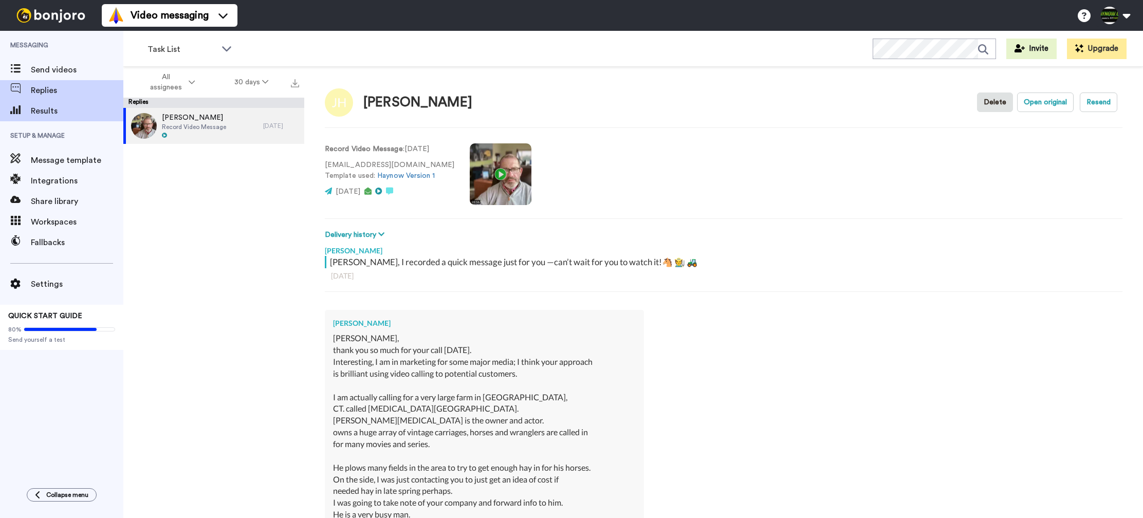
click at [34, 110] on span "Results" at bounding box center [77, 111] width 93 height 12
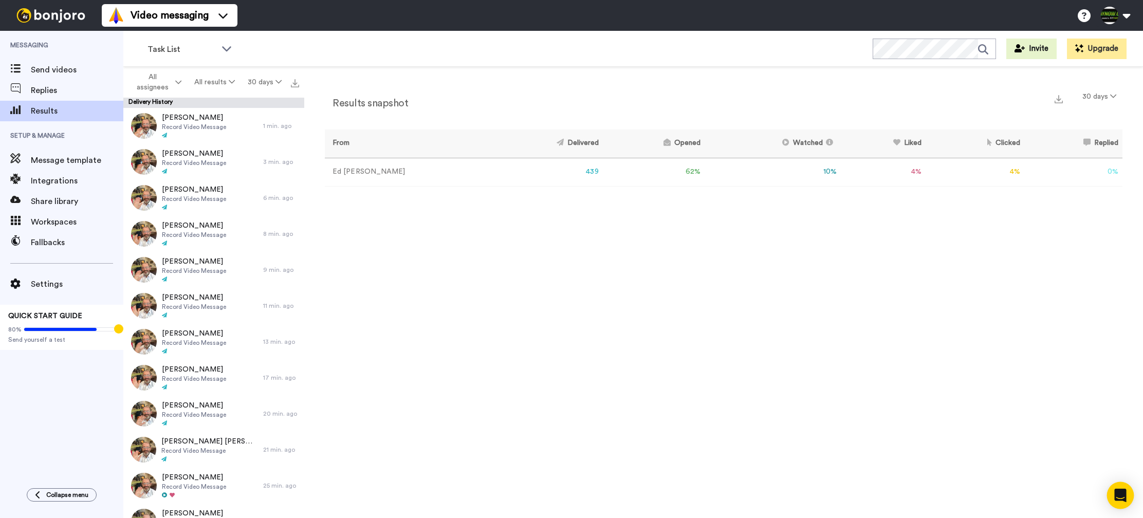
click at [1119, 494] on icon "Open Intercom Messenger" at bounding box center [1120, 495] width 12 height 13
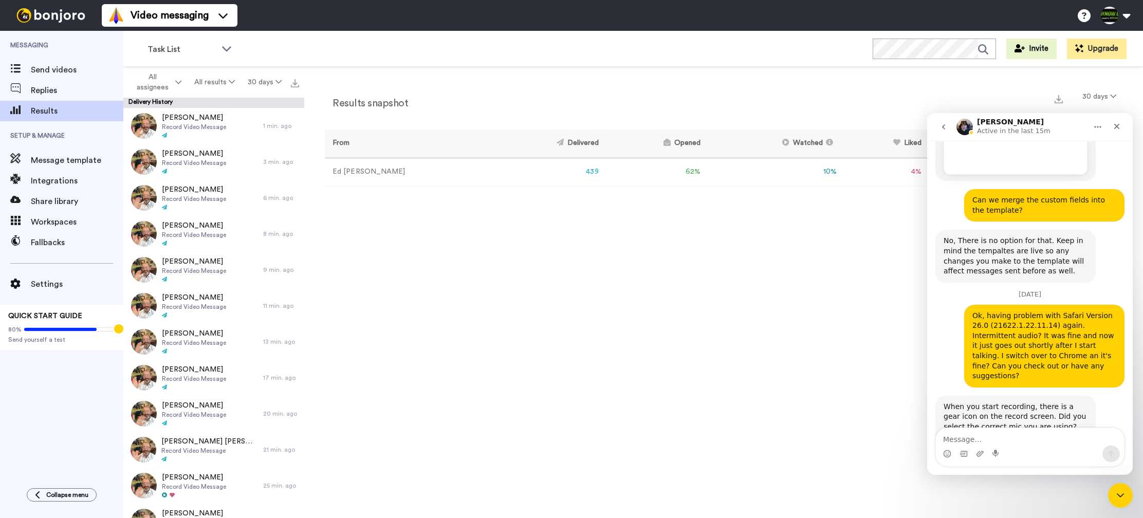
scroll to position [647, 0]
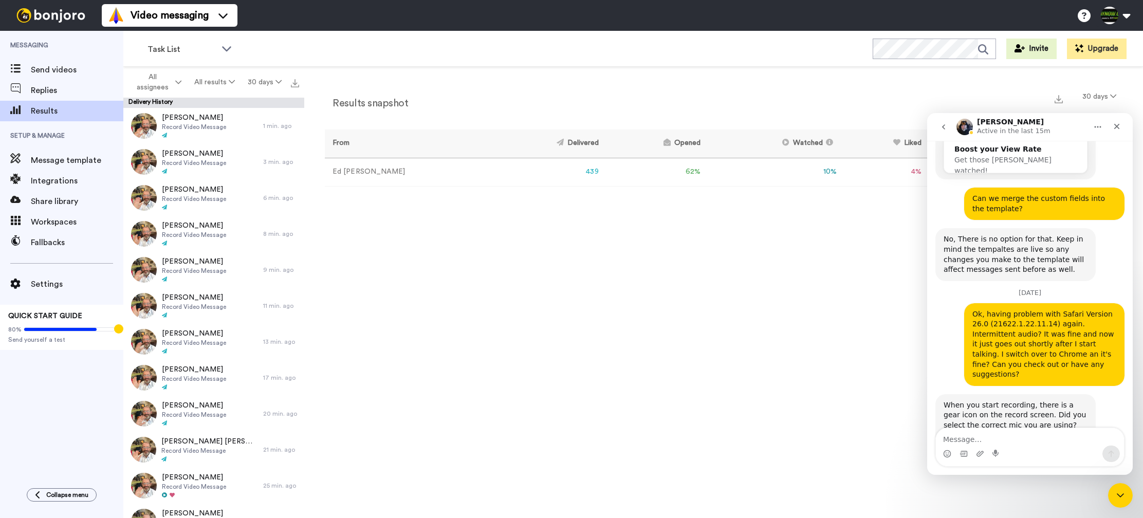
click at [1015, 435] on textarea "Message…" at bounding box center [1030, 436] width 188 height 17
type textarea "I was just using built-in mic and speakers on iMac"
click at [1115, 450] on icon "Send a message…" at bounding box center [1111, 454] width 8 height 8
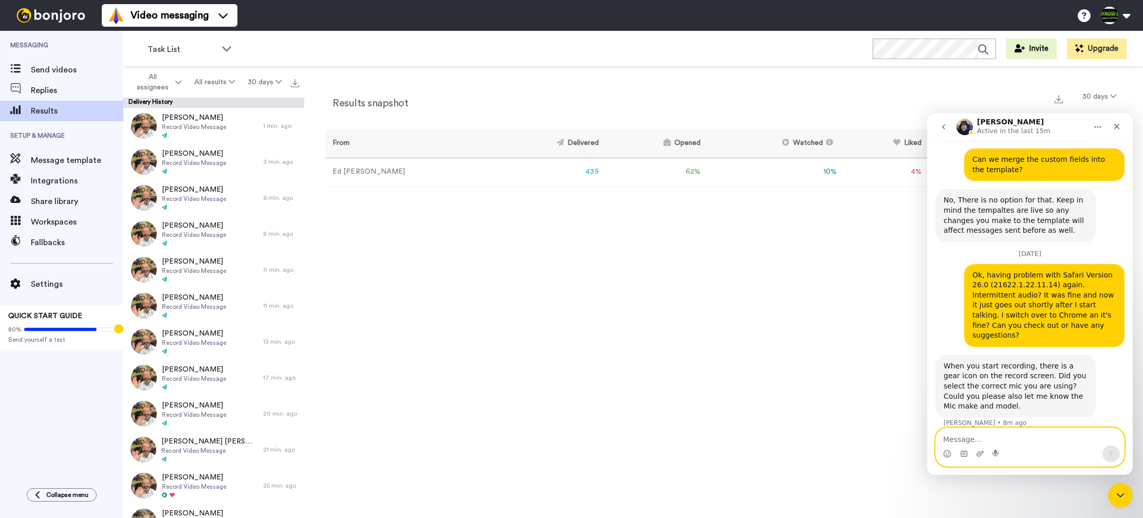
scroll to position [688, 0]
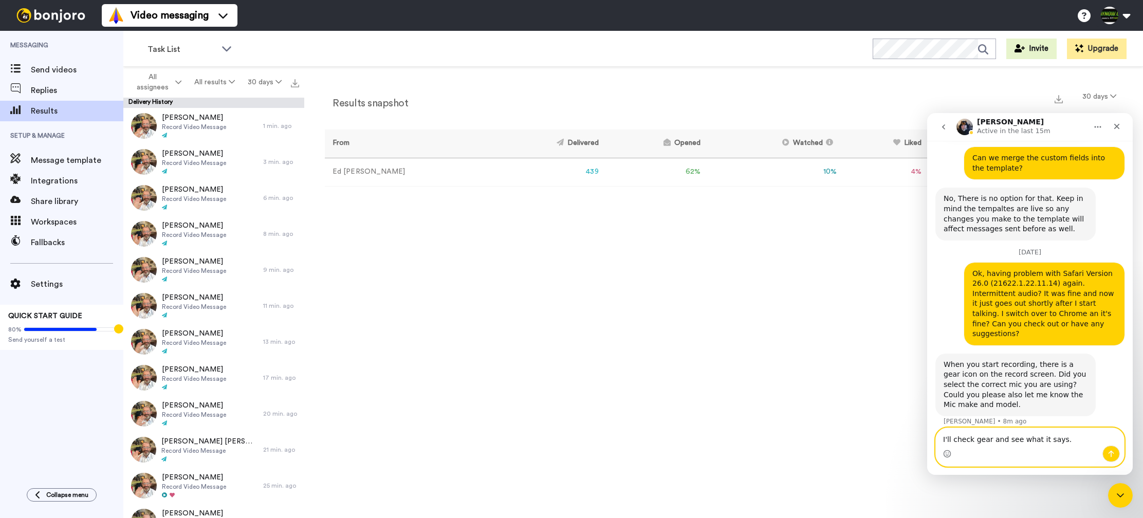
type textarea "I'll check gear and see what it says."
click at [1111, 452] on icon "Send a message…" at bounding box center [1111, 454] width 6 height 7
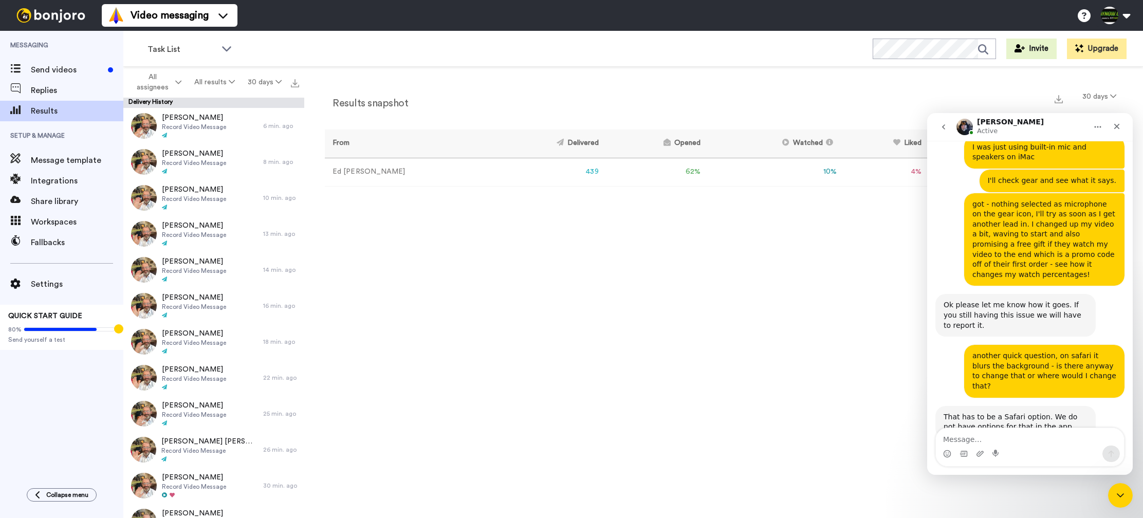
scroll to position [977, 0]
